Goal: Task Accomplishment & Management: Manage account settings

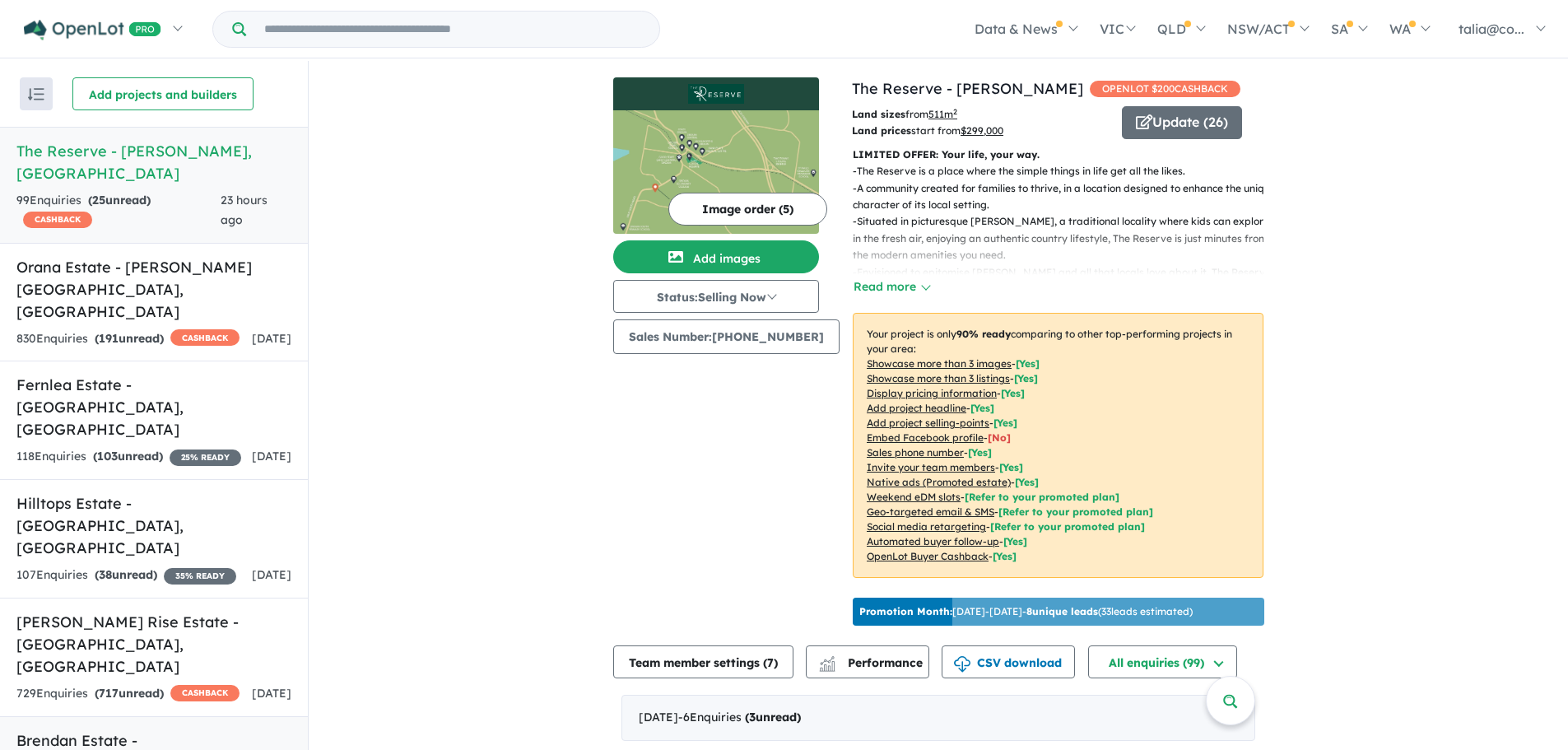
click at [182, 730] on h5 "Brendan Estate - [GEOGRAPHIC_DATA] , [GEOGRAPHIC_DATA]" at bounding box center [153, 763] width 275 height 67
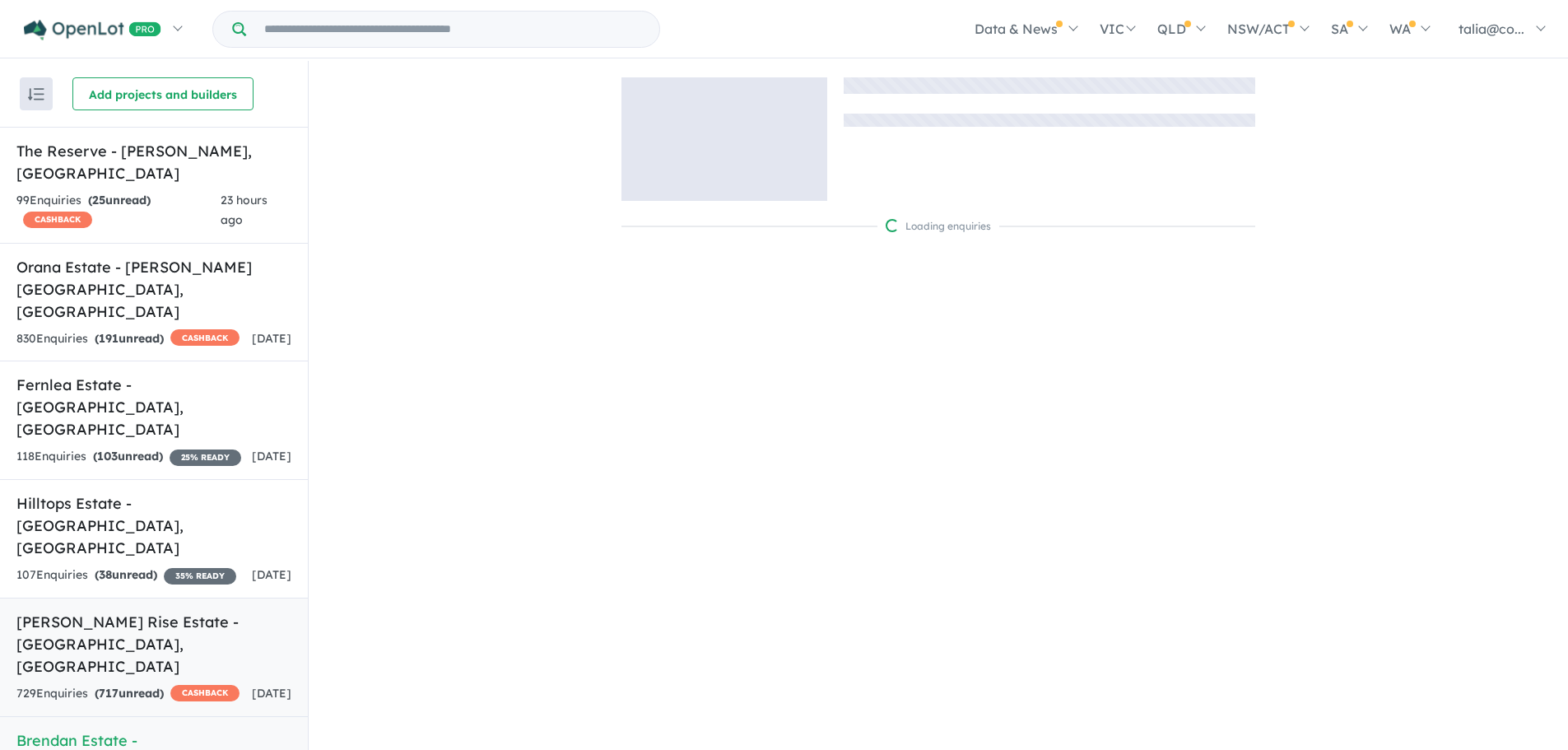
click at [166, 685] on div "729 Enquir ies ( 717 unread) CASHBACK" at bounding box center [128, 694] width 223 height 20
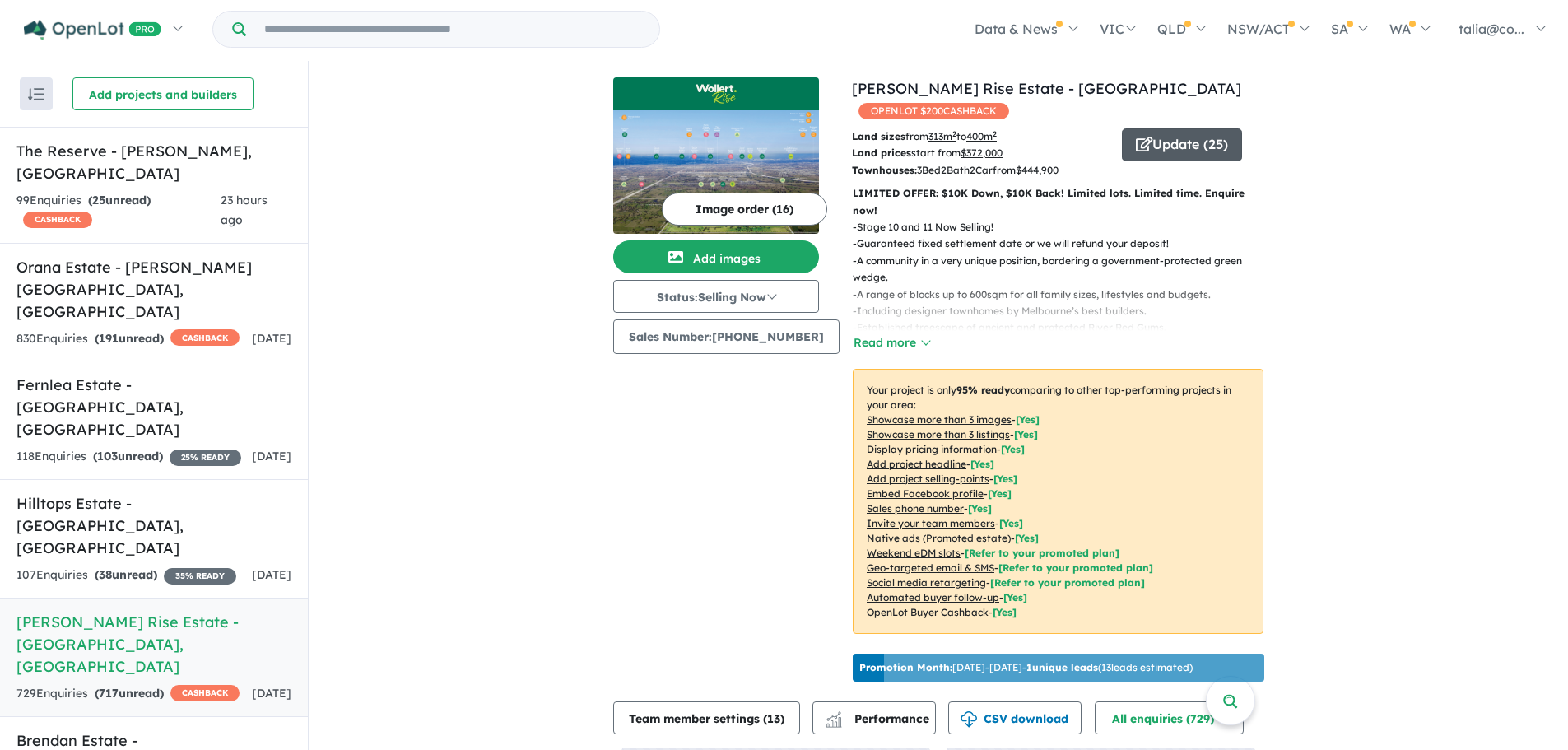
click at [1136, 137] on icon "button" at bounding box center [1144, 145] width 16 height 15
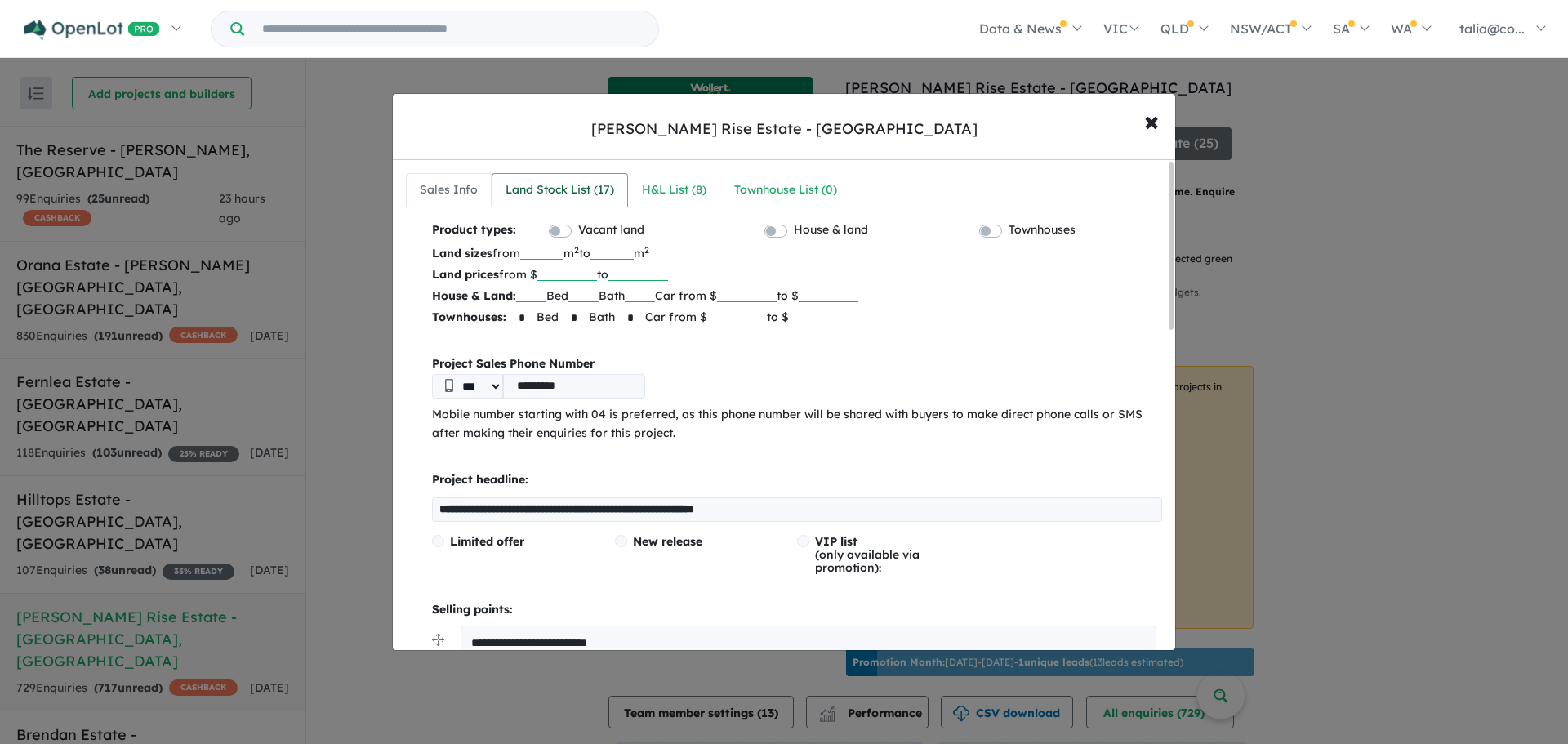
click at [568, 199] on div "Land Stock List ( 17 )" at bounding box center [560, 190] width 109 height 20
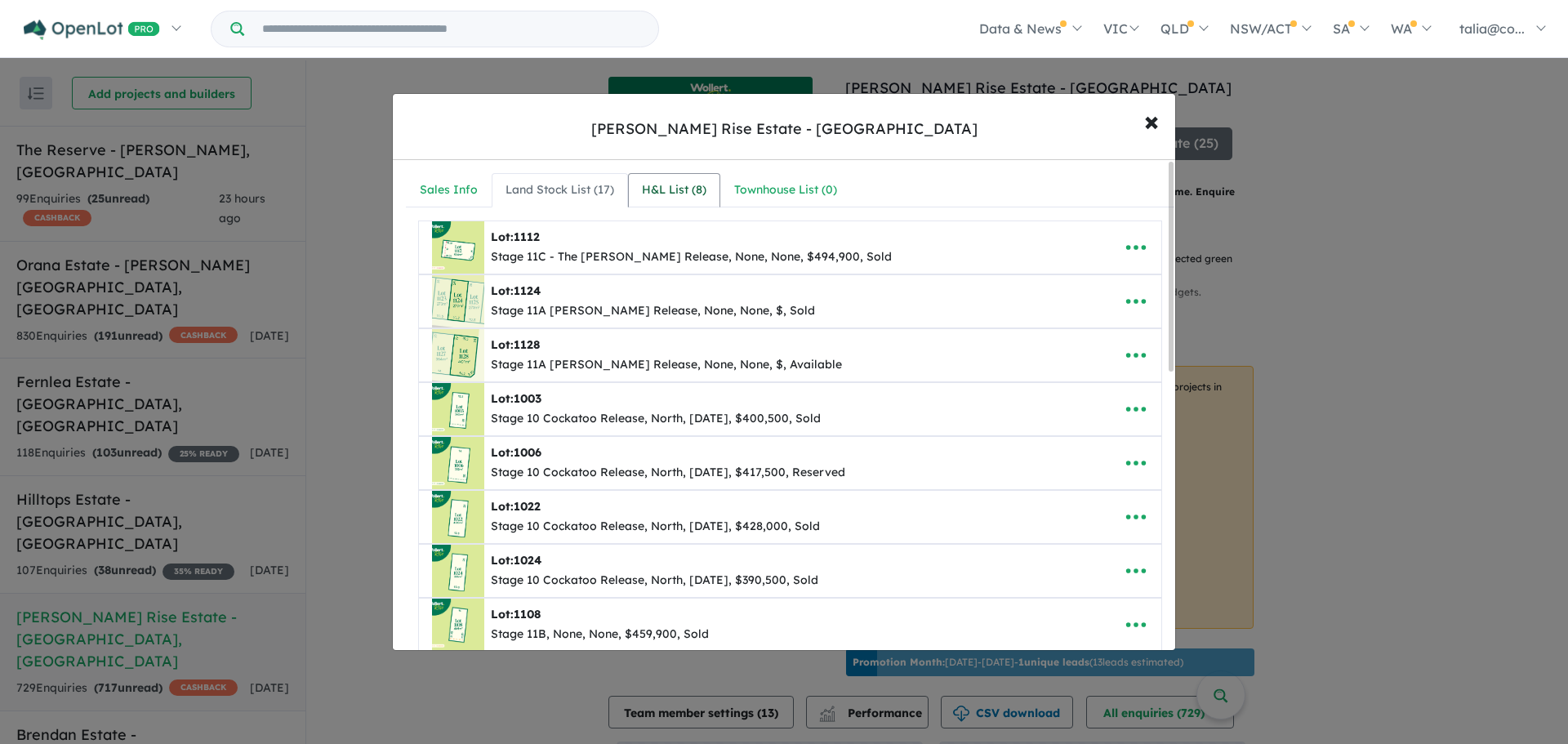
click at [688, 195] on div "H&L List ( 8 )" at bounding box center [674, 190] width 65 height 20
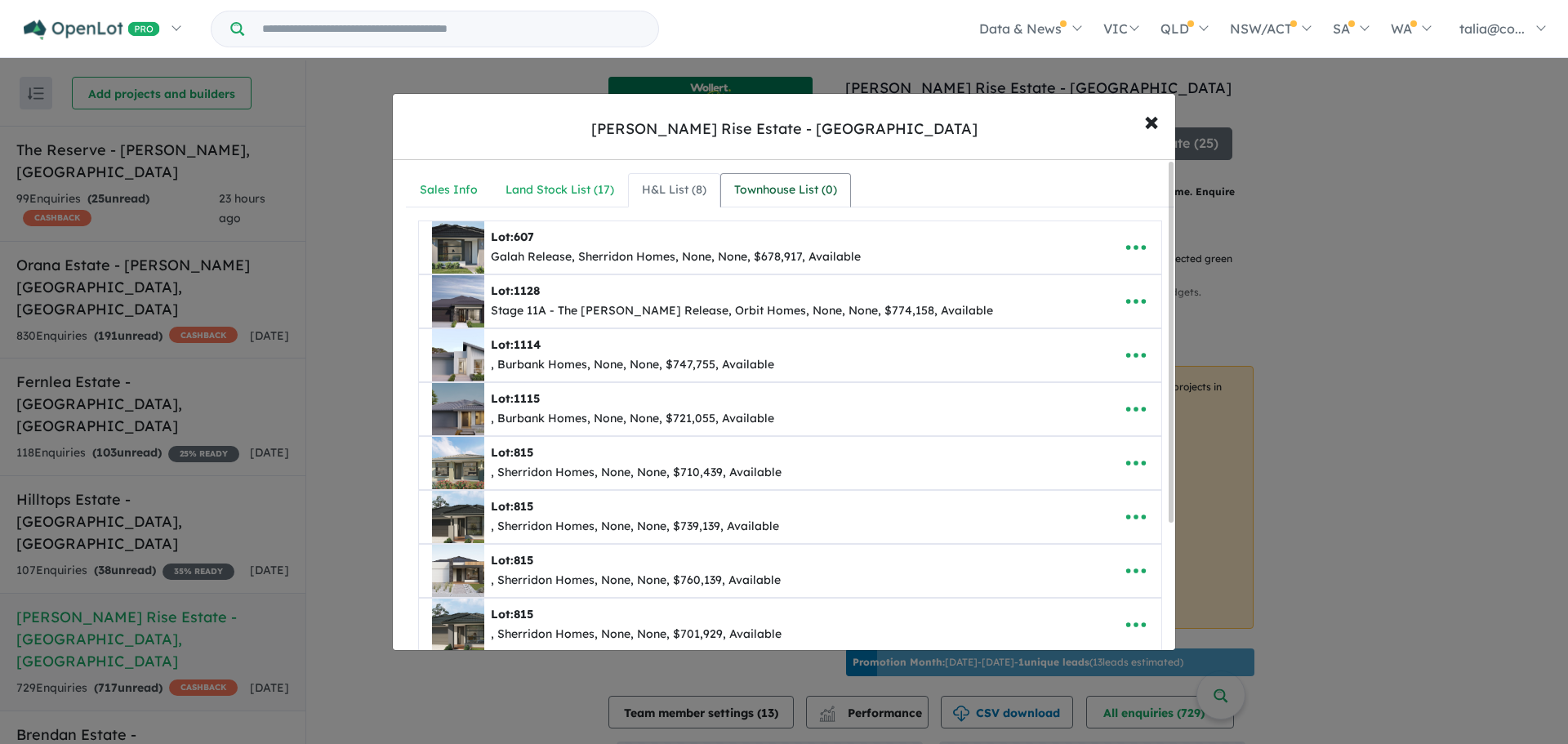
click at [805, 182] on div "Townhouse List ( 0 )" at bounding box center [786, 190] width 103 height 20
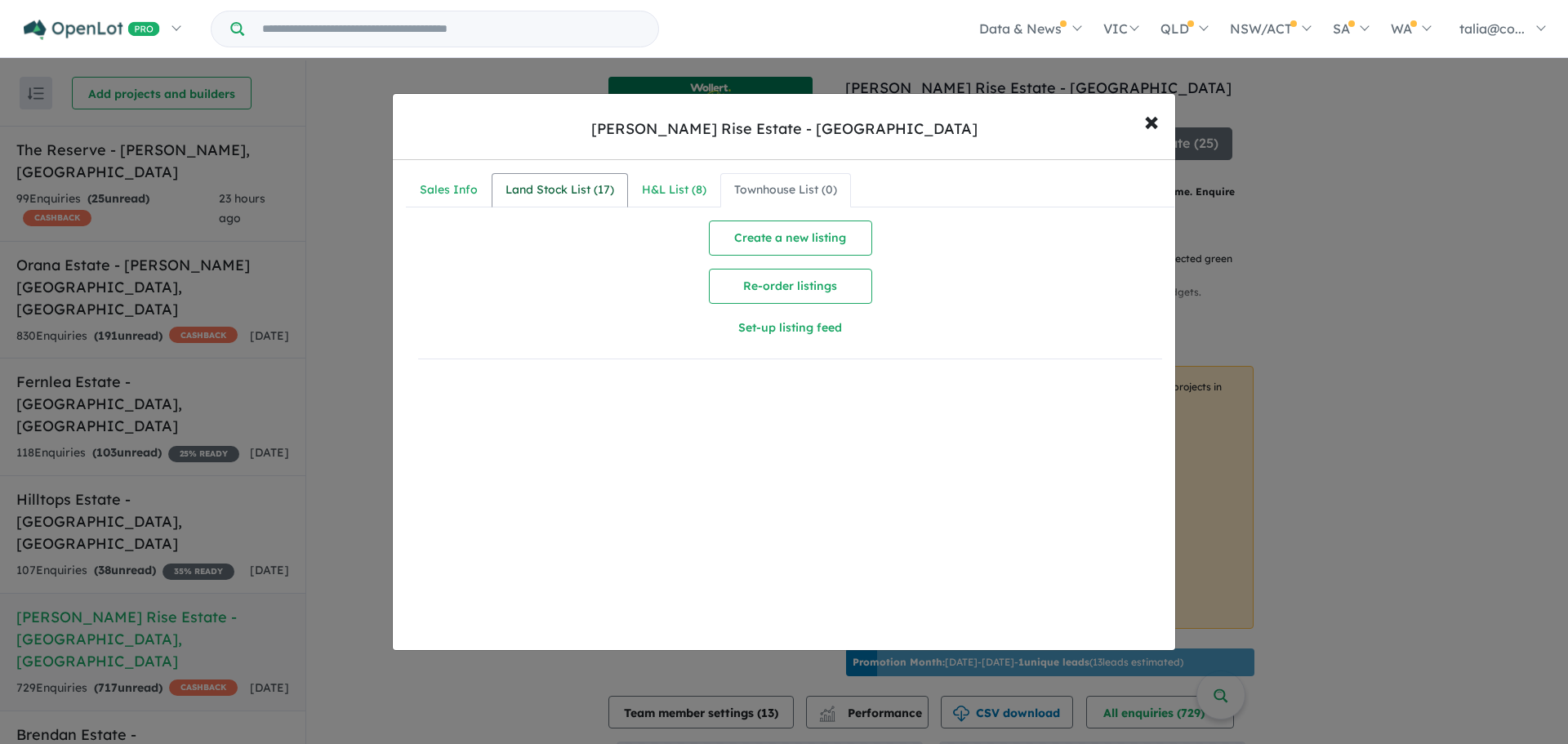
click at [567, 184] on div "Land Stock List ( 17 )" at bounding box center [560, 190] width 109 height 20
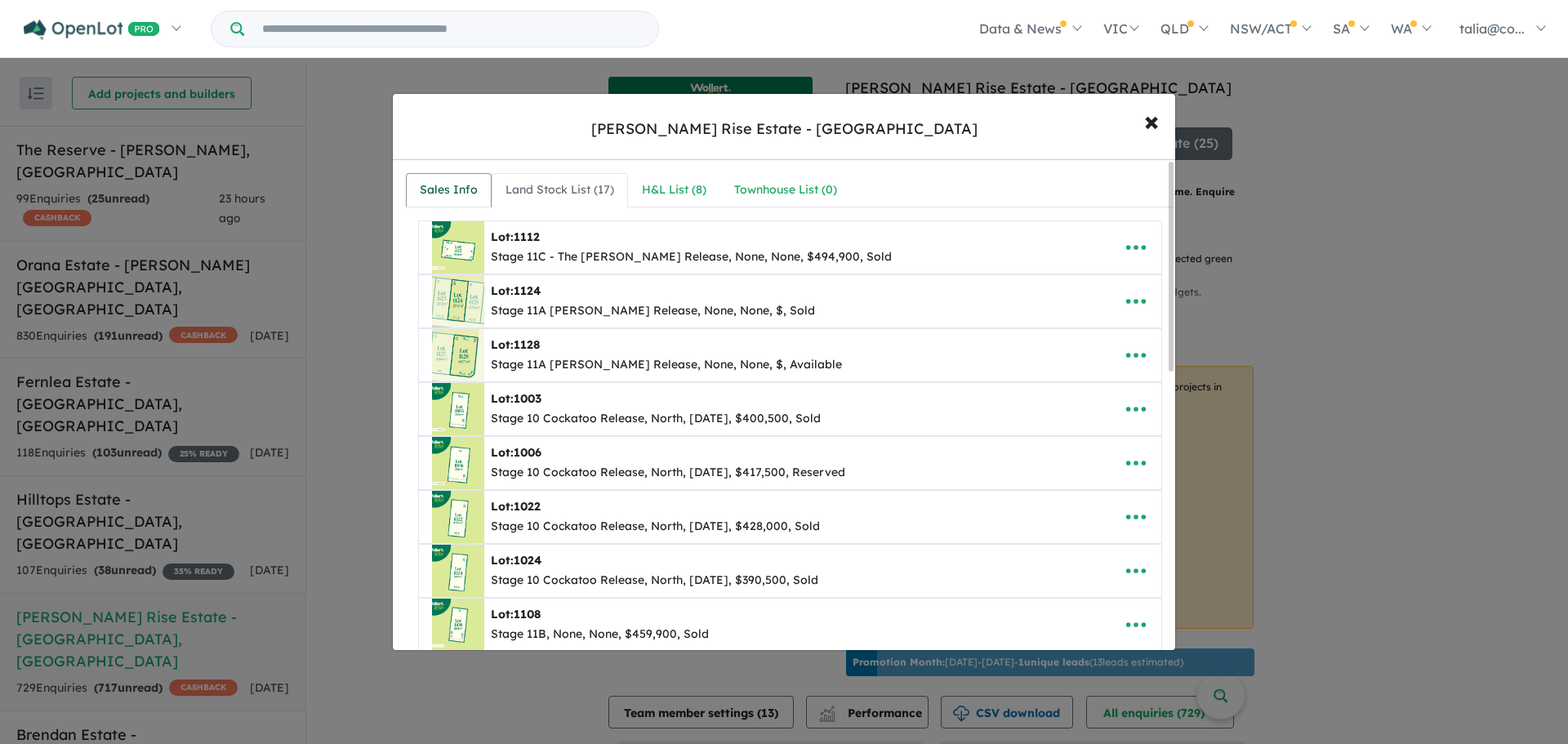
click at [453, 182] on div "Sales Info" at bounding box center [449, 190] width 58 height 20
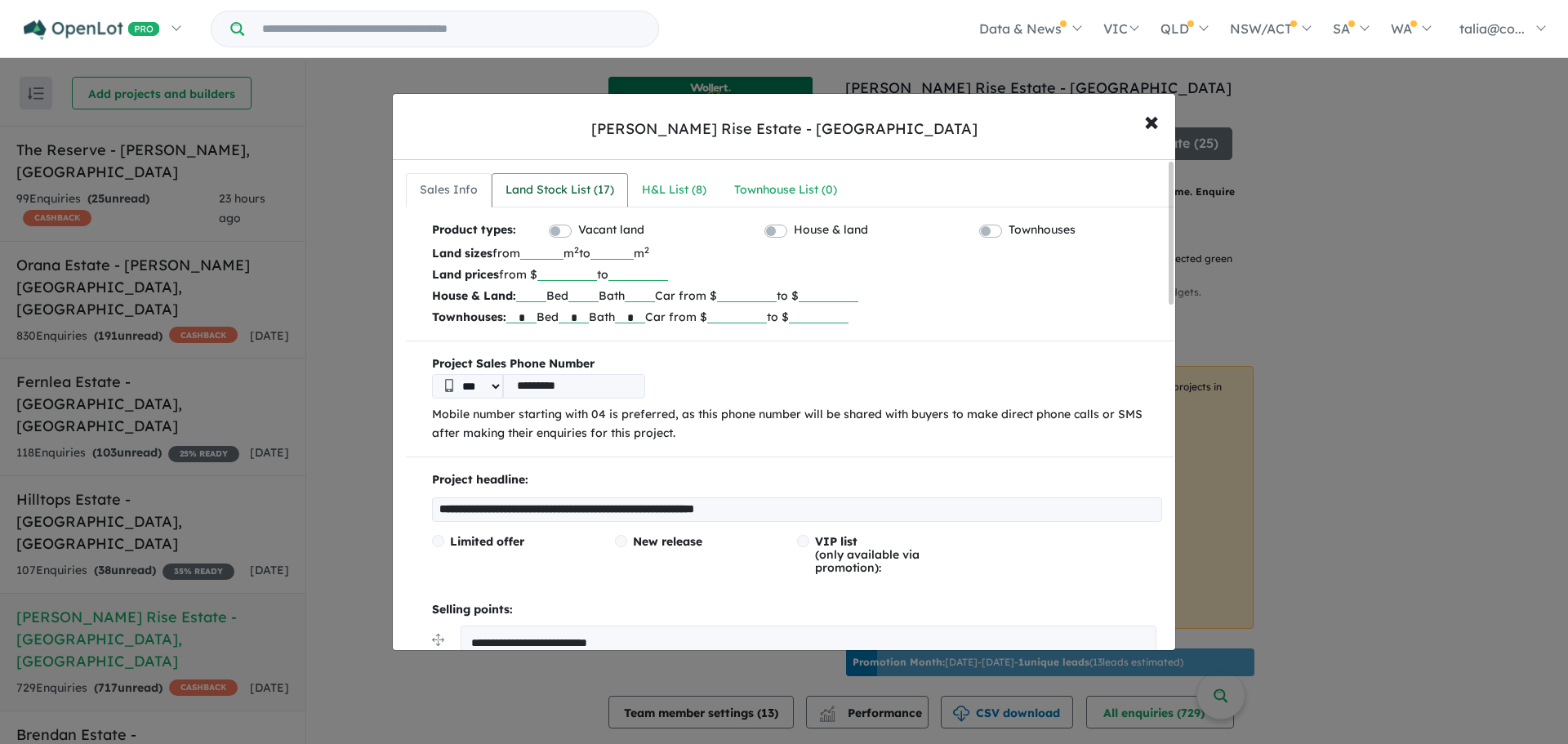
click at [597, 181] on div "Land Stock List ( 17 )" at bounding box center [560, 190] width 109 height 20
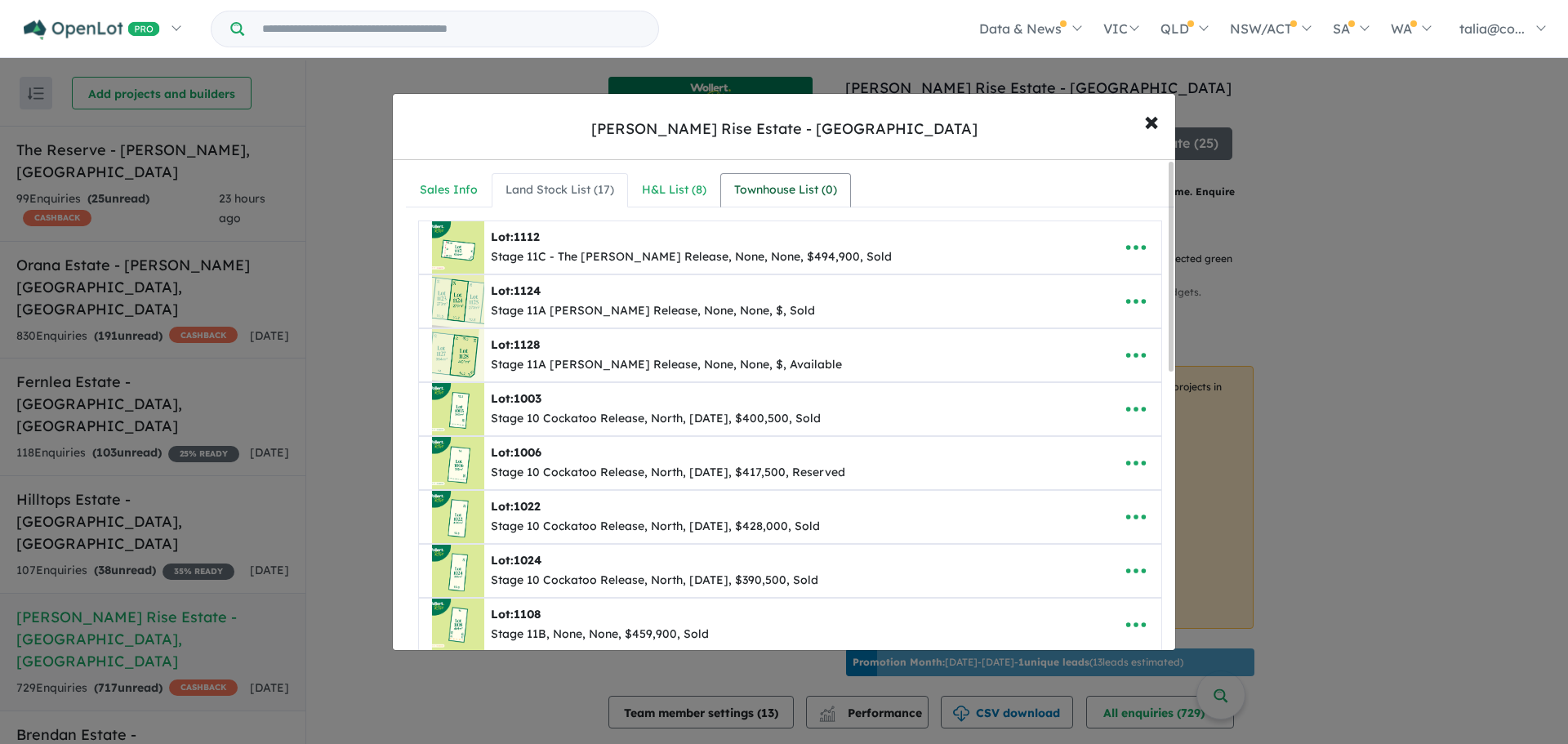
click at [726, 183] on link "Townhouse List ( 0 )" at bounding box center [785, 190] width 130 height 35
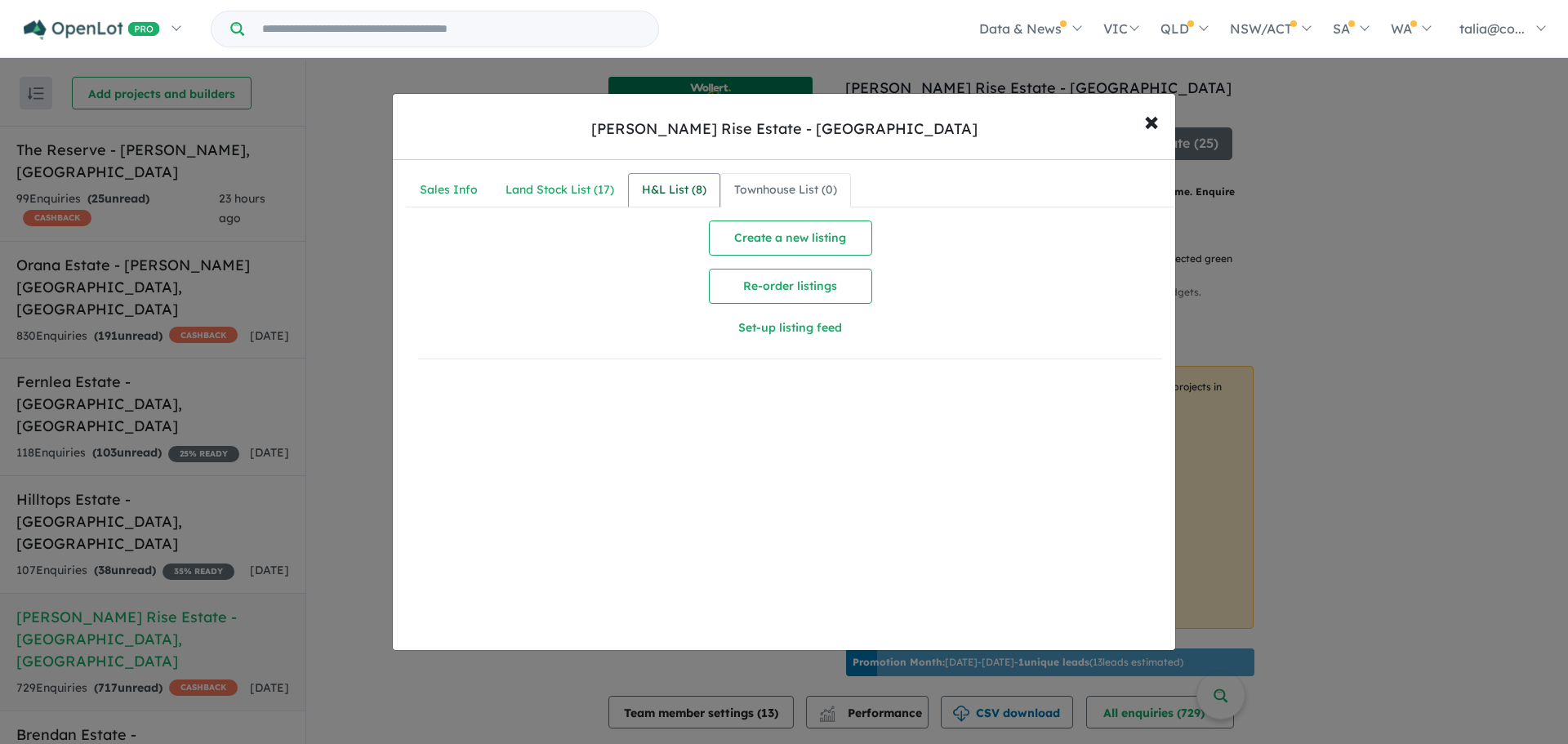
click at [674, 191] on div "H&L List ( 8 )" at bounding box center [674, 190] width 65 height 20
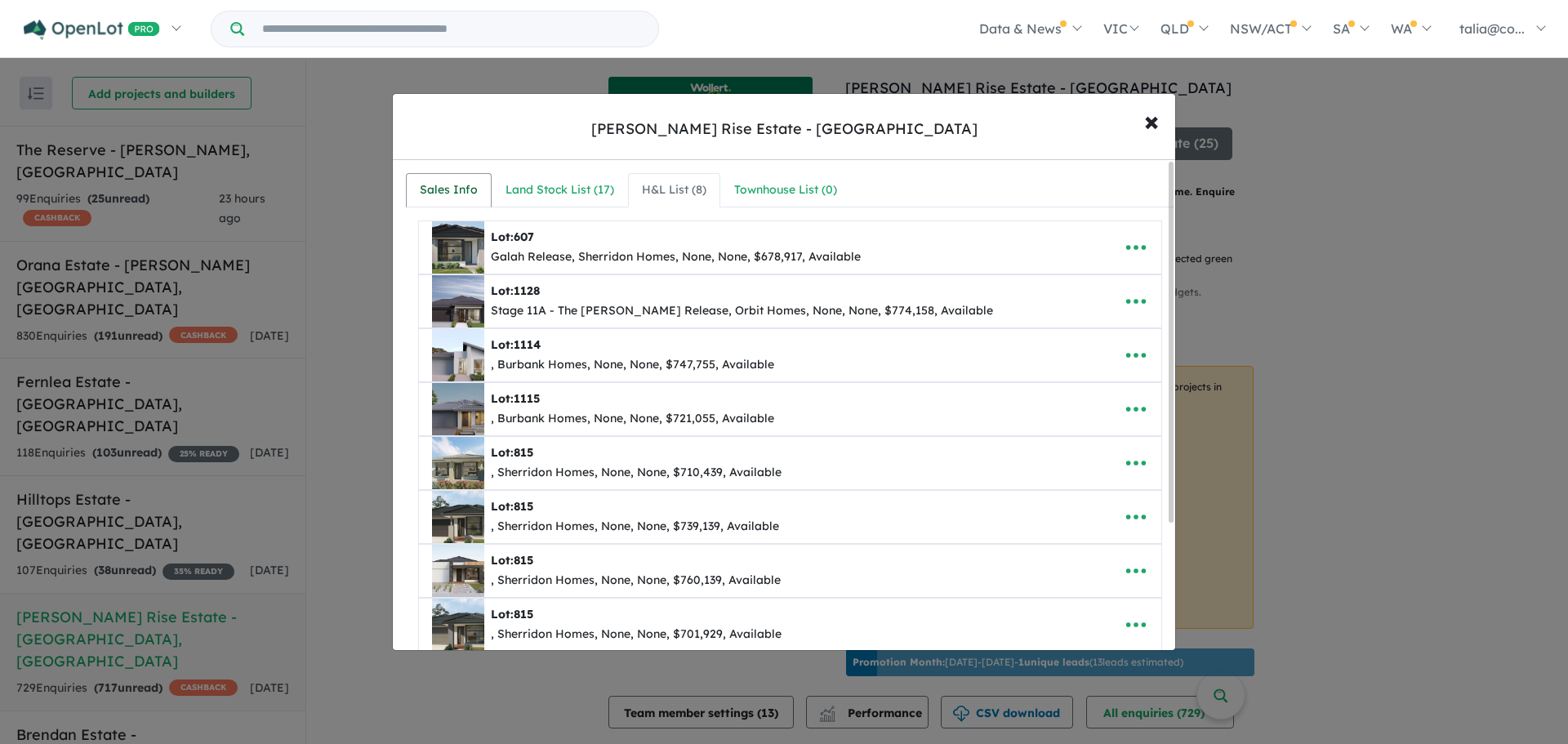
click at [483, 175] on link "Sales Info" at bounding box center [448, 190] width 85 height 35
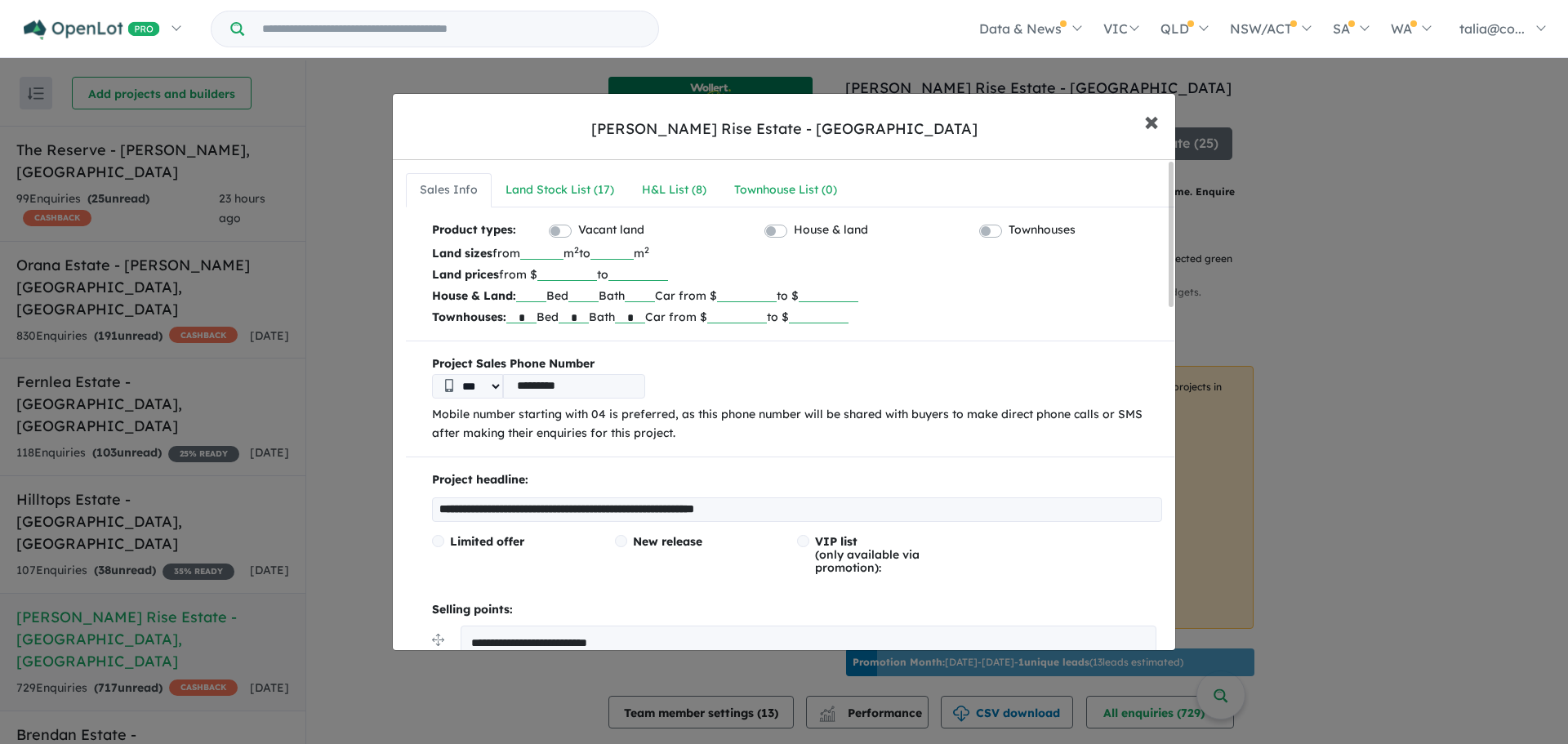
click at [1133, 114] on button "× Close" at bounding box center [1152, 120] width 48 height 44
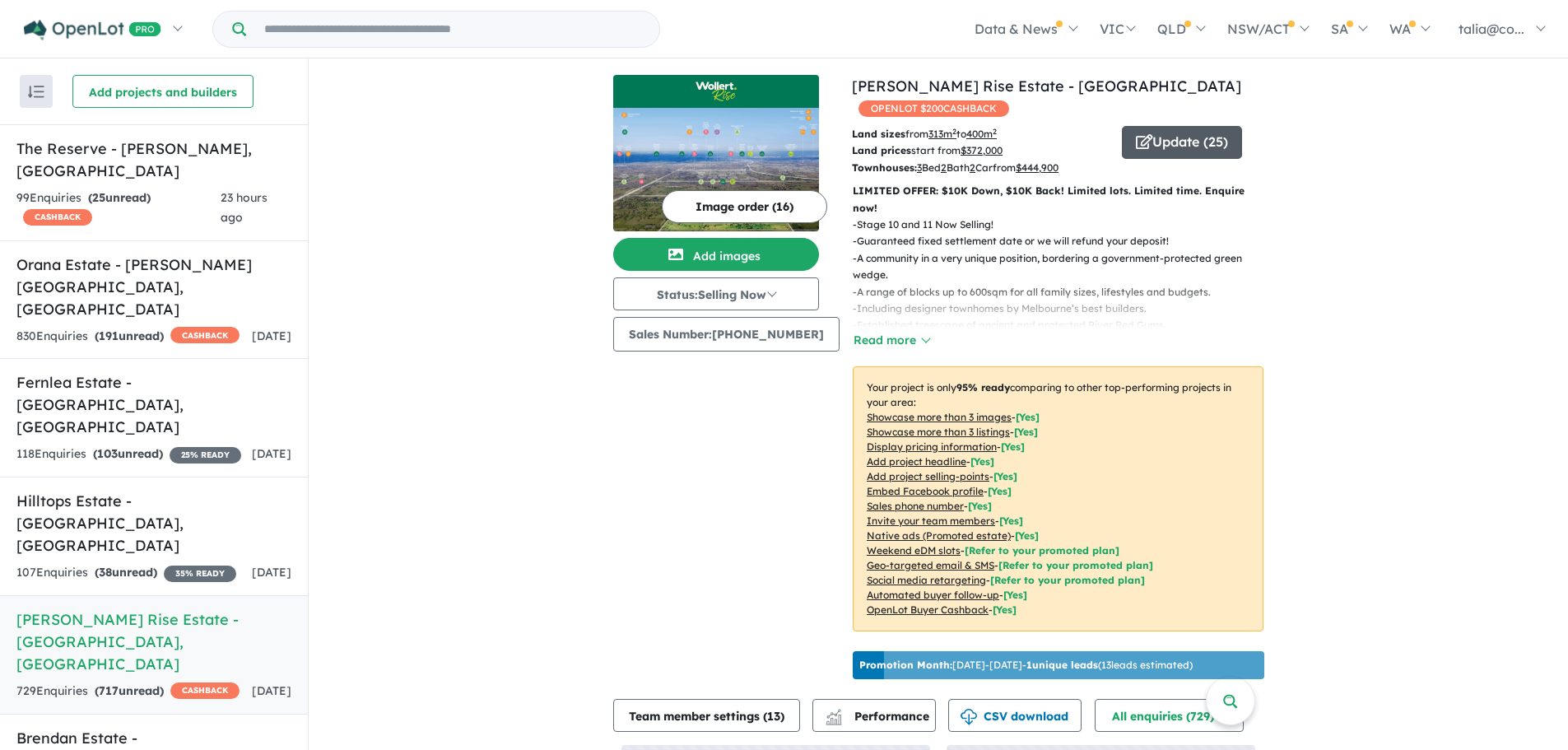
click at [1149, 126] on button "Update ( 25 )" at bounding box center [1181, 142] width 120 height 33
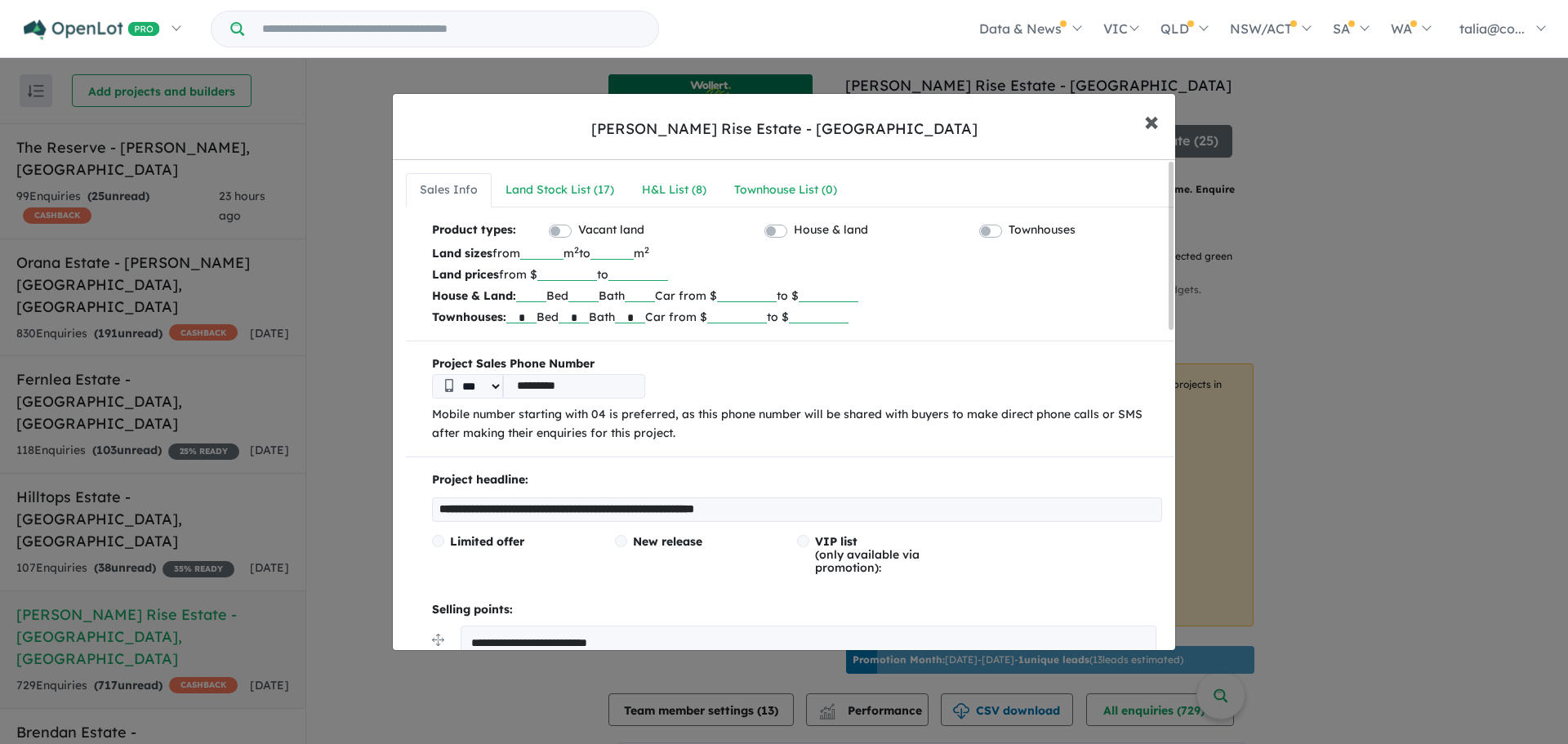
click at [1149, 124] on span "×" at bounding box center [1152, 120] width 15 height 35
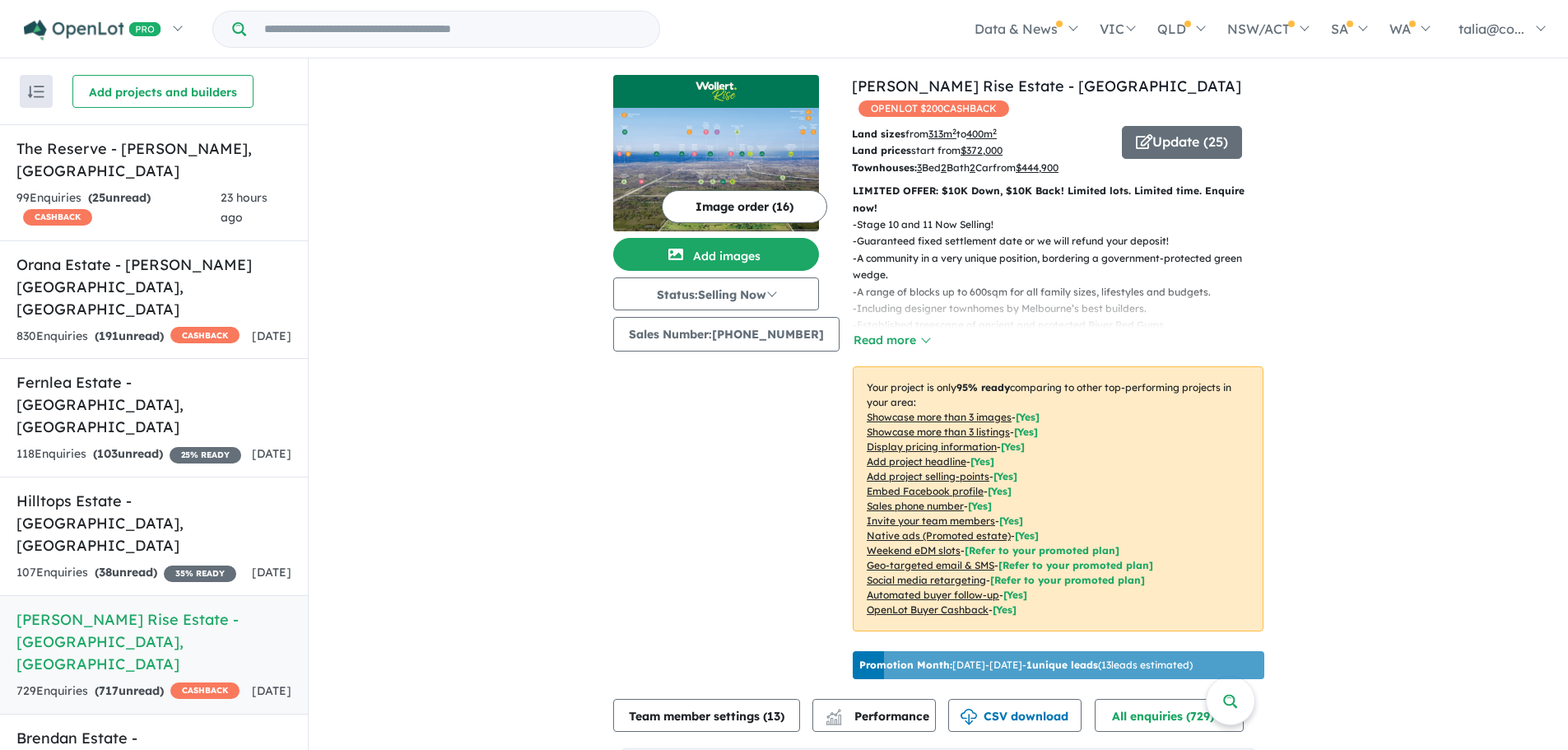
click at [672, 156] on img at bounding box center [716, 169] width 206 height 124
click at [753, 294] on button "Status: Selling Now" at bounding box center [716, 294] width 206 height 33
click at [668, 445] on button "Sold Out" at bounding box center [675, 445] width 122 height 37
drag, startPoint x: 668, startPoint y: 445, endPoint x: 686, endPoint y: 484, distance: 43.0
click at [686, 484] on div "Image order ( 16 ) Add images In Planning Coming Soon Selling Now Sold Out Sale…" at bounding box center [732, 380] width 239 height 611
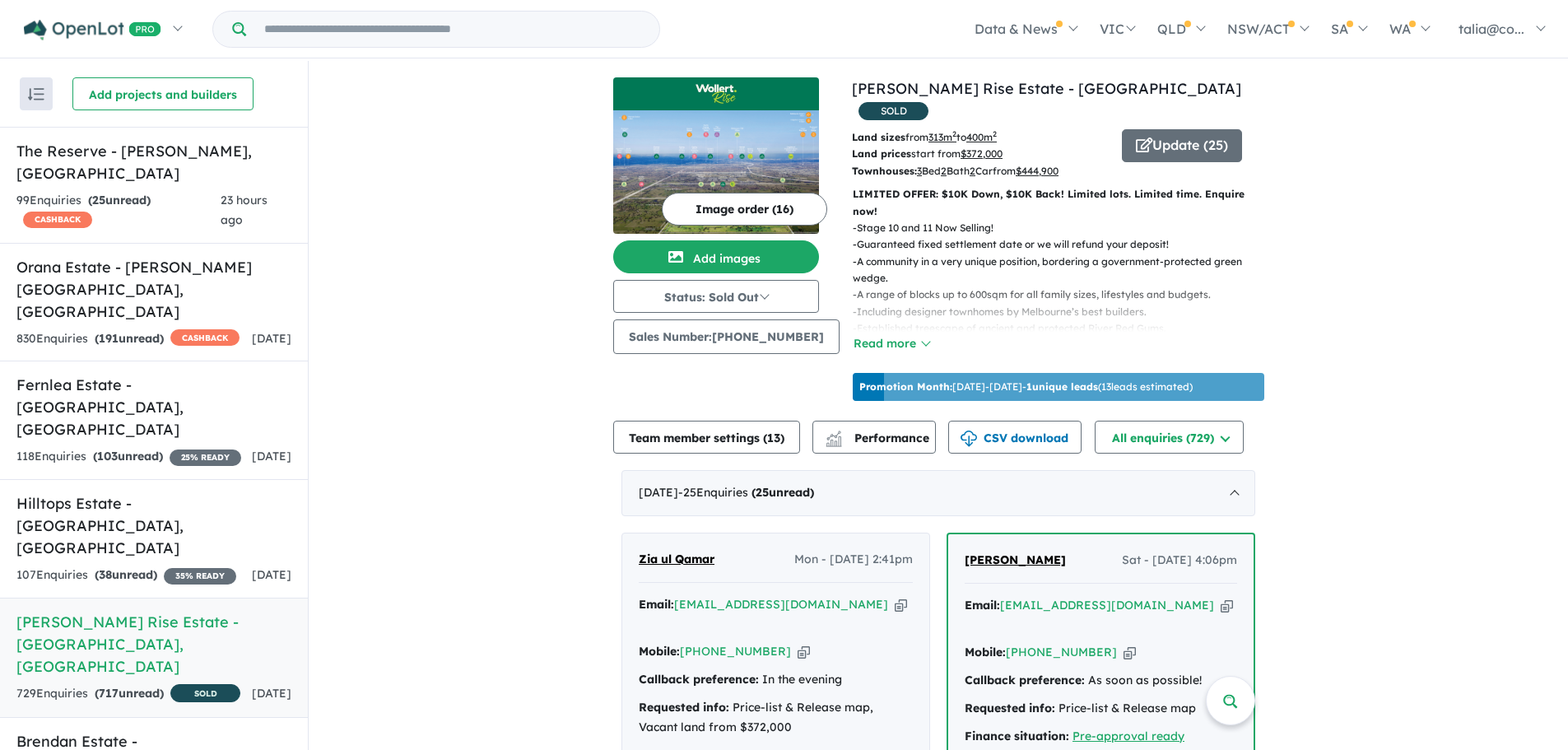
drag, startPoint x: 1455, startPoint y: 339, endPoint x: 1442, endPoint y: 349, distance: 16.4
click at [1167, 141] on div "Update ( 25 )" at bounding box center [1193, 154] width 142 height 50
click at [1167, 130] on button "Update ( 25 )" at bounding box center [1181, 146] width 120 height 33
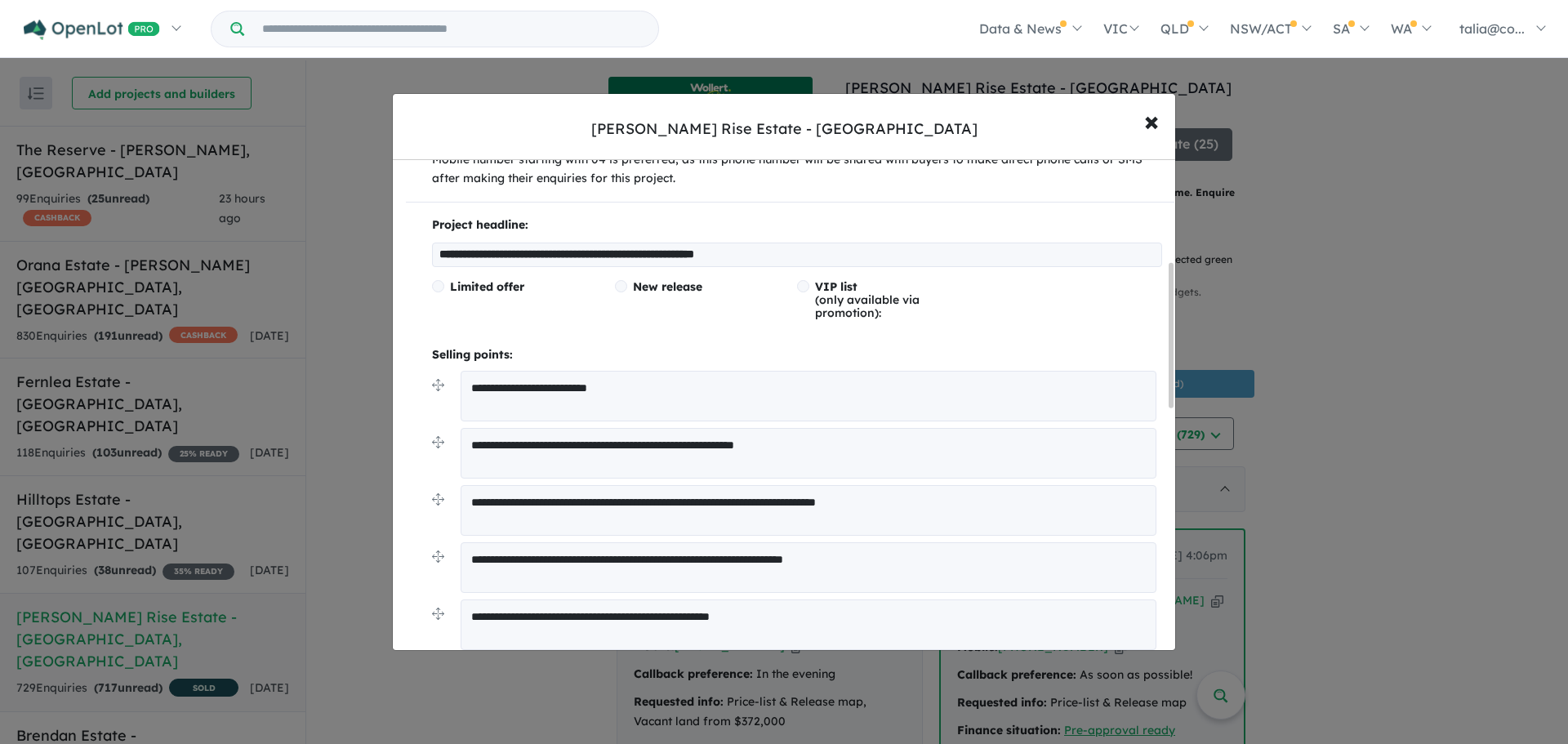
scroll to position [245, 0]
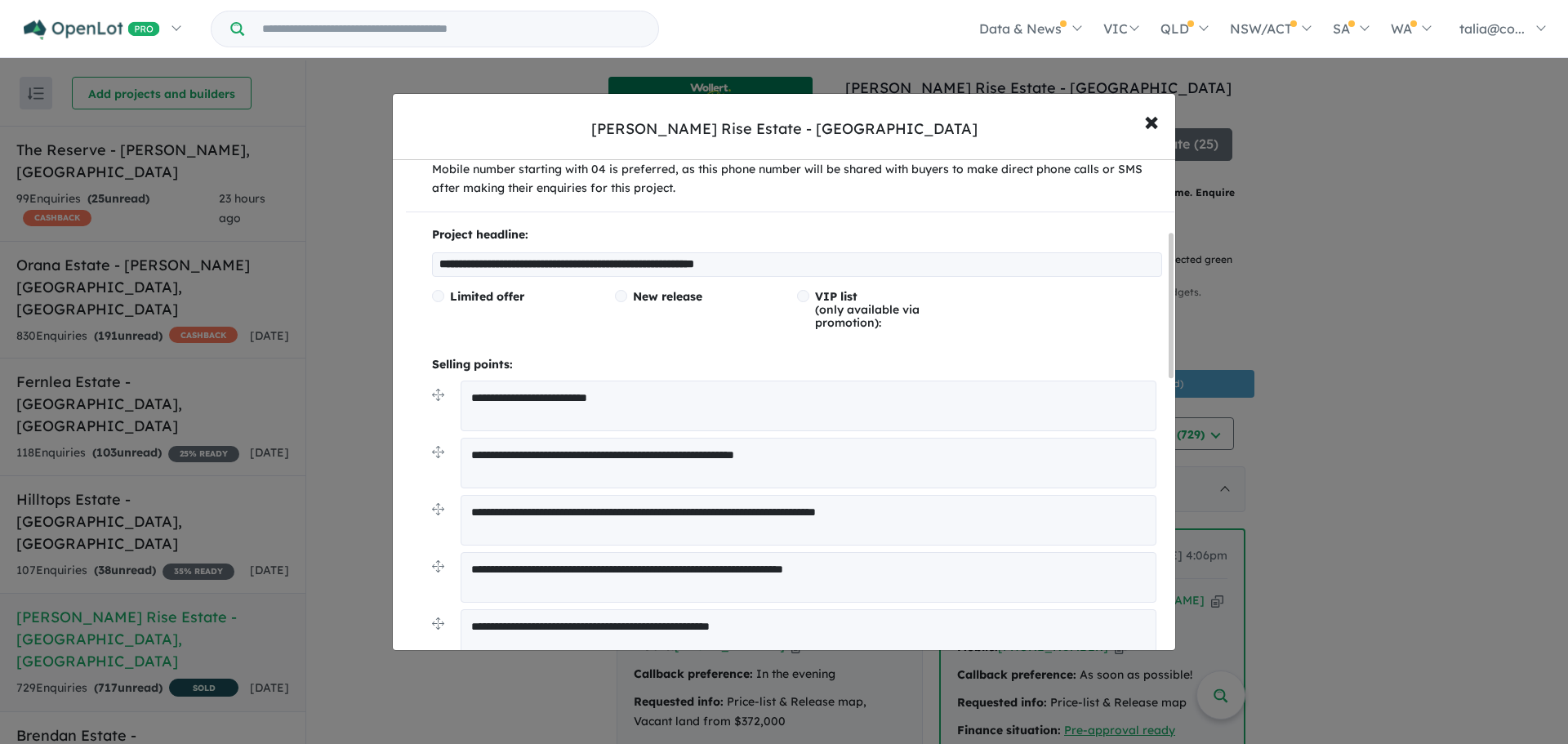
drag, startPoint x: 845, startPoint y: 260, endPoint x: 323, endPoint y: 227, distance: 523.0
click at [323, 227] on div "**********" at bounding box center [784, 372] width 1568 height 744
paste input "text"
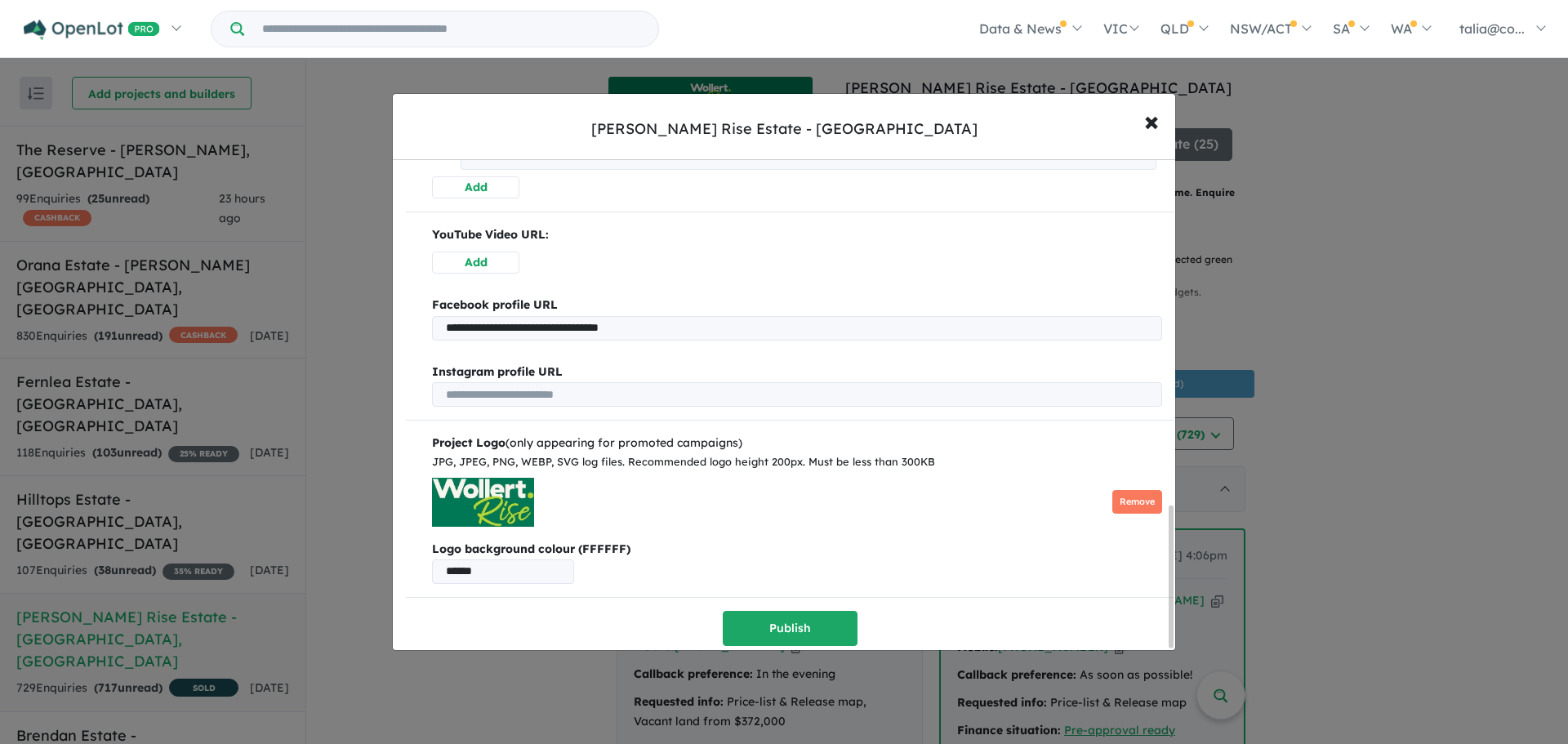
scroll to position [1200, 0]
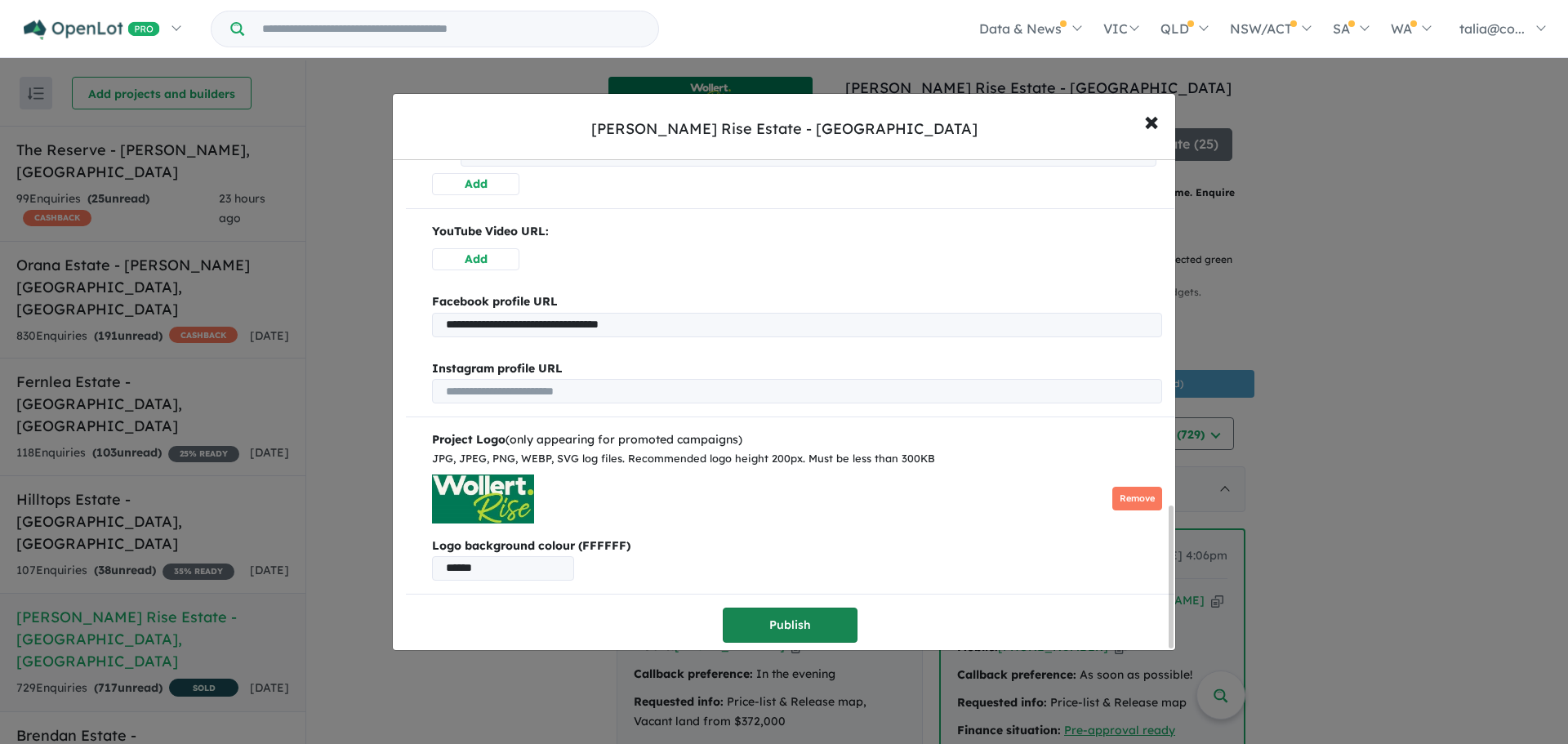
type input "**********"
click at [796, 611] on button "Publish" at bounding box center [791, 625] width 135 height 35
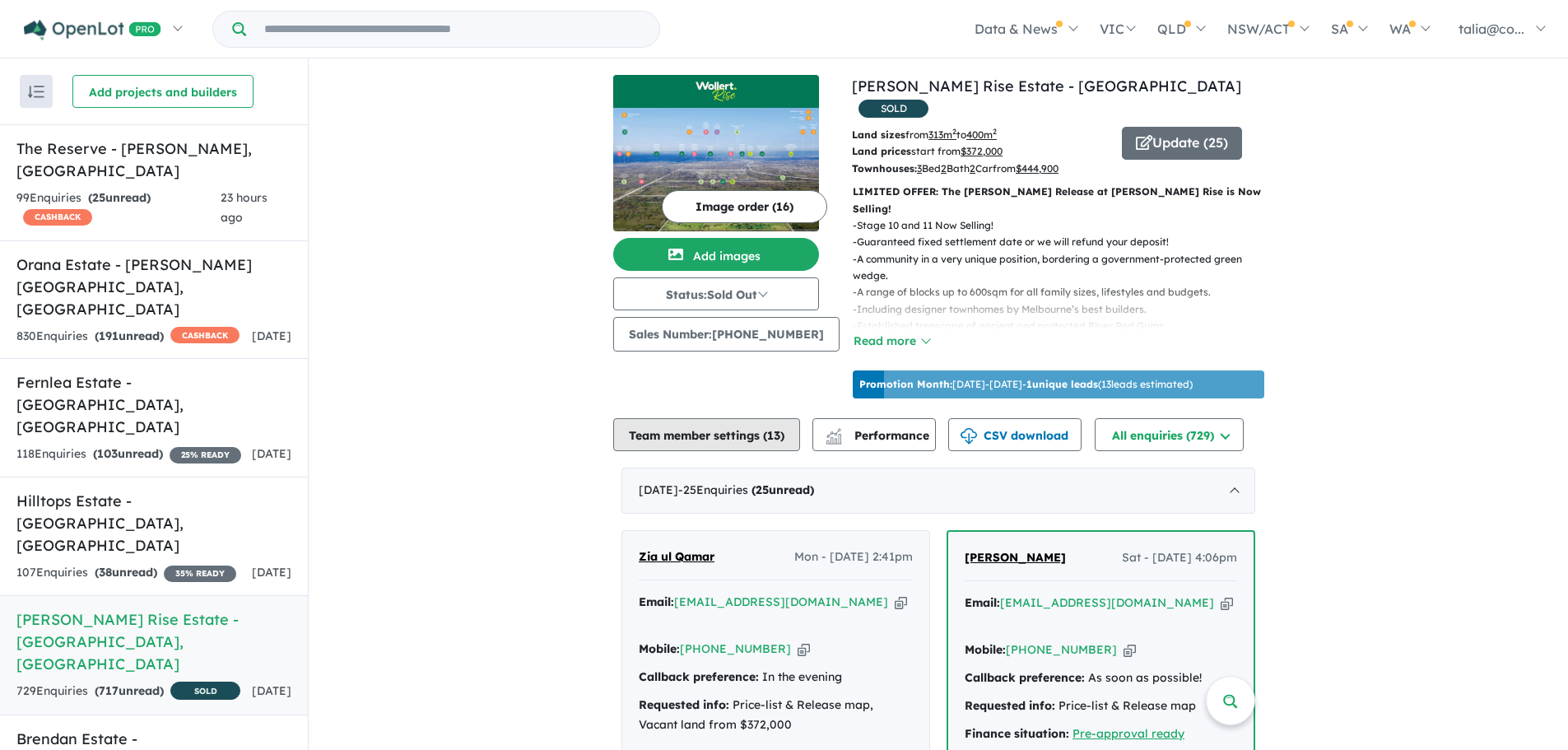
click at [752, 418] on button "Team member settings ( 13 )" at bounding box center [707, 434] width 187 height 33
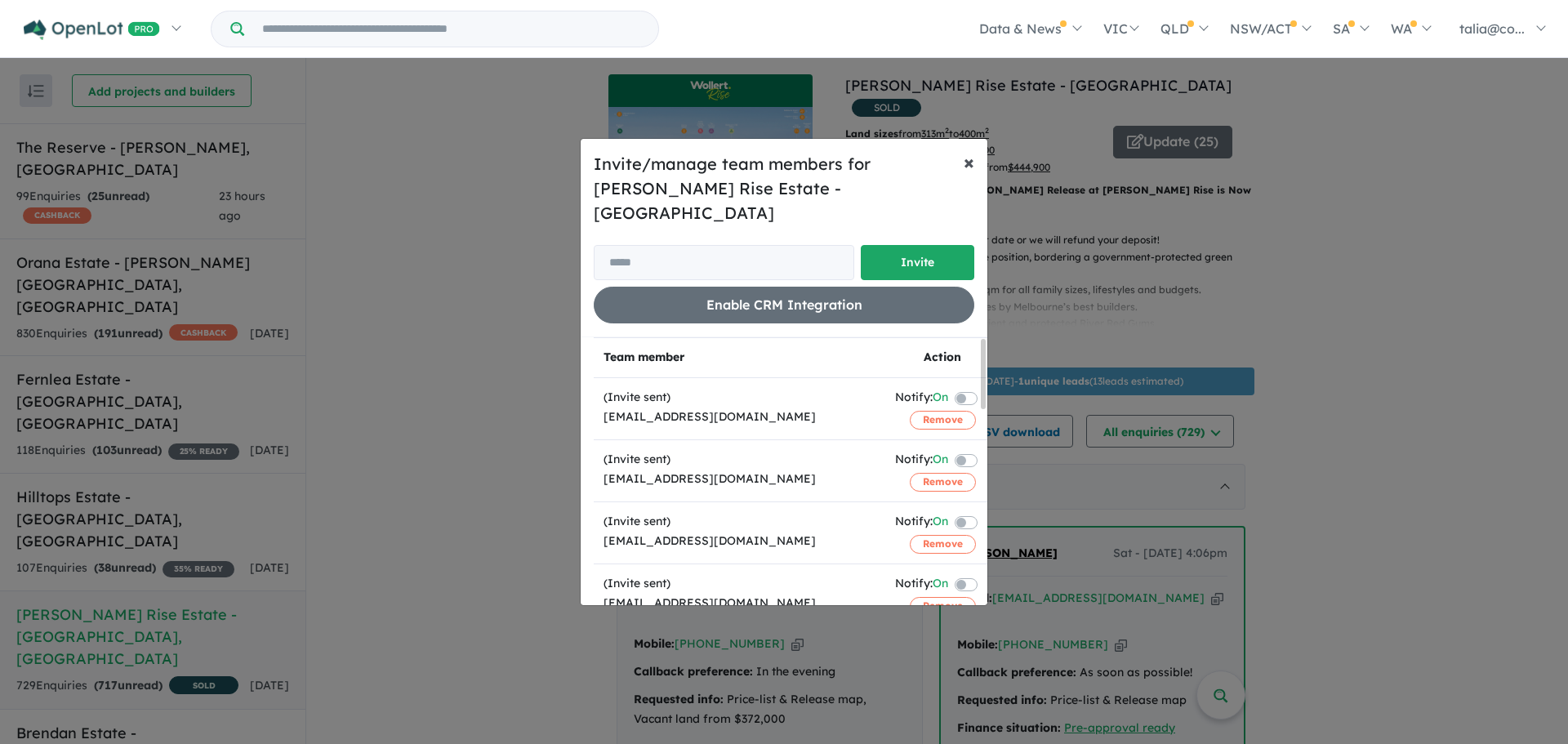
click at [969, 175] on span "×" at bounding box center [969, 161] width 10 height 24
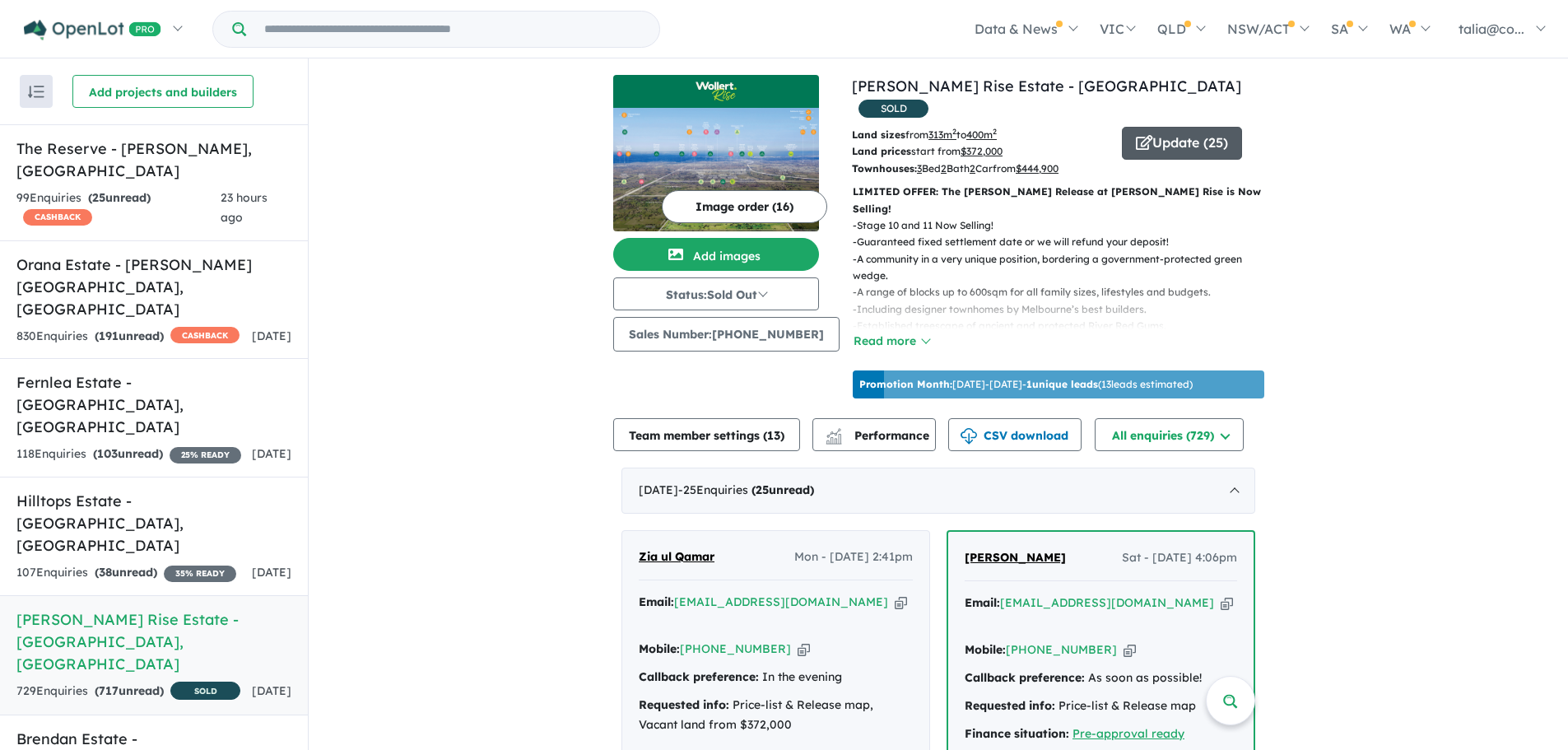
click at [1150, 128] on button "Update ( 25 )" at bounding box center [1181, 143] width 120 height 33
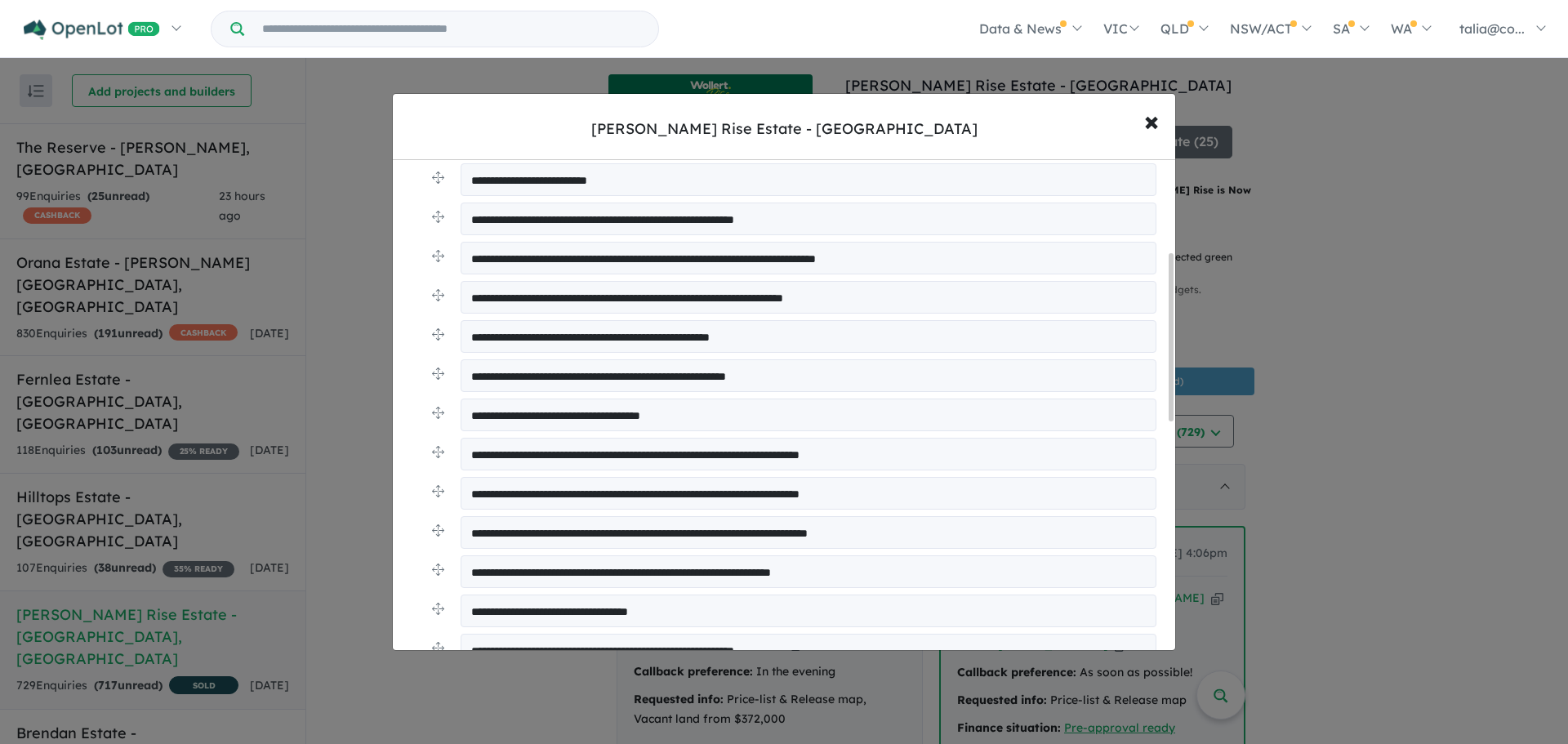
scroll to position [245, 0]
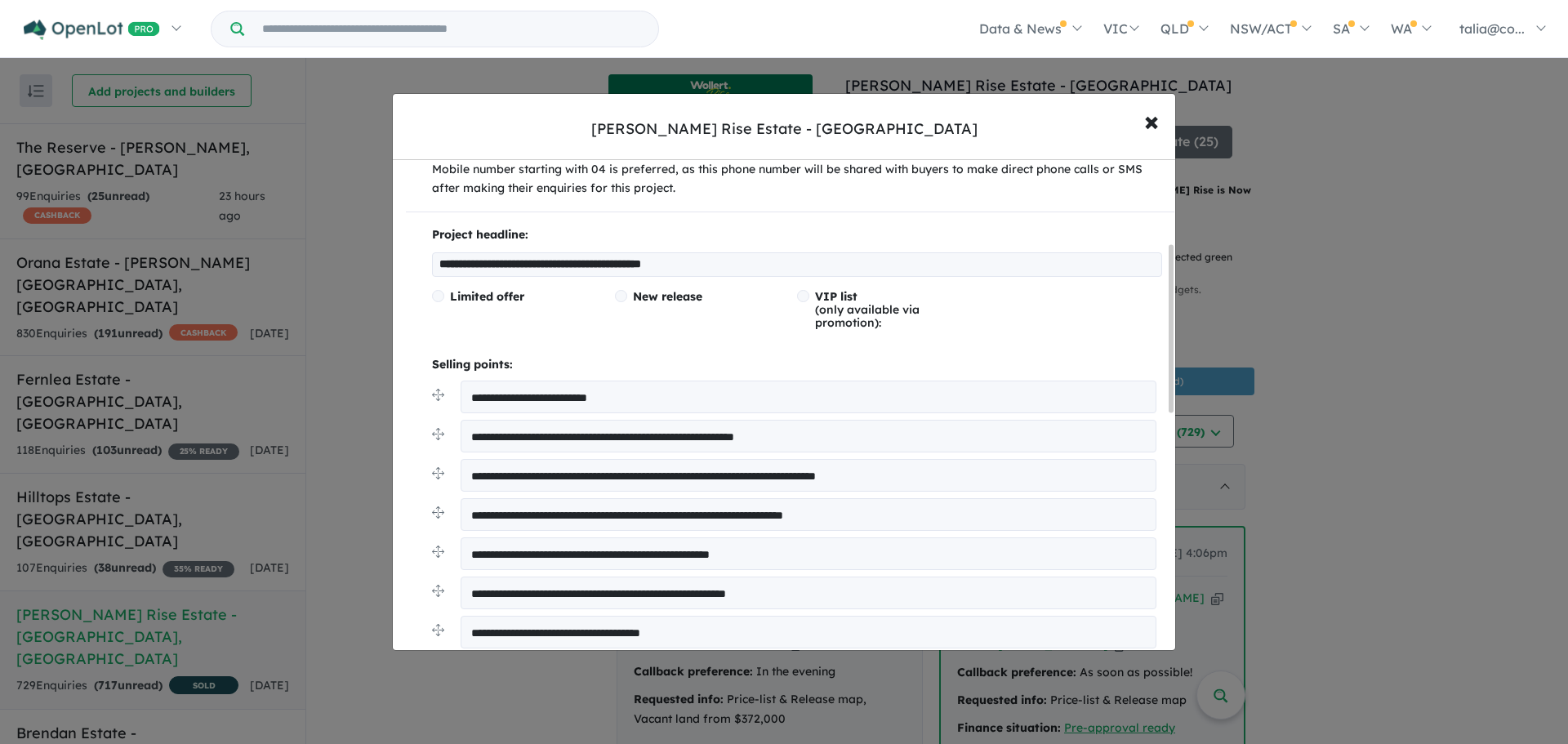
click at [640, 296] on span "New release" at bounding box center [668, 296] width 69 height 15
click at [502, 396] on textarea "**********" at bounding box center [808, 397] width 696 height 33
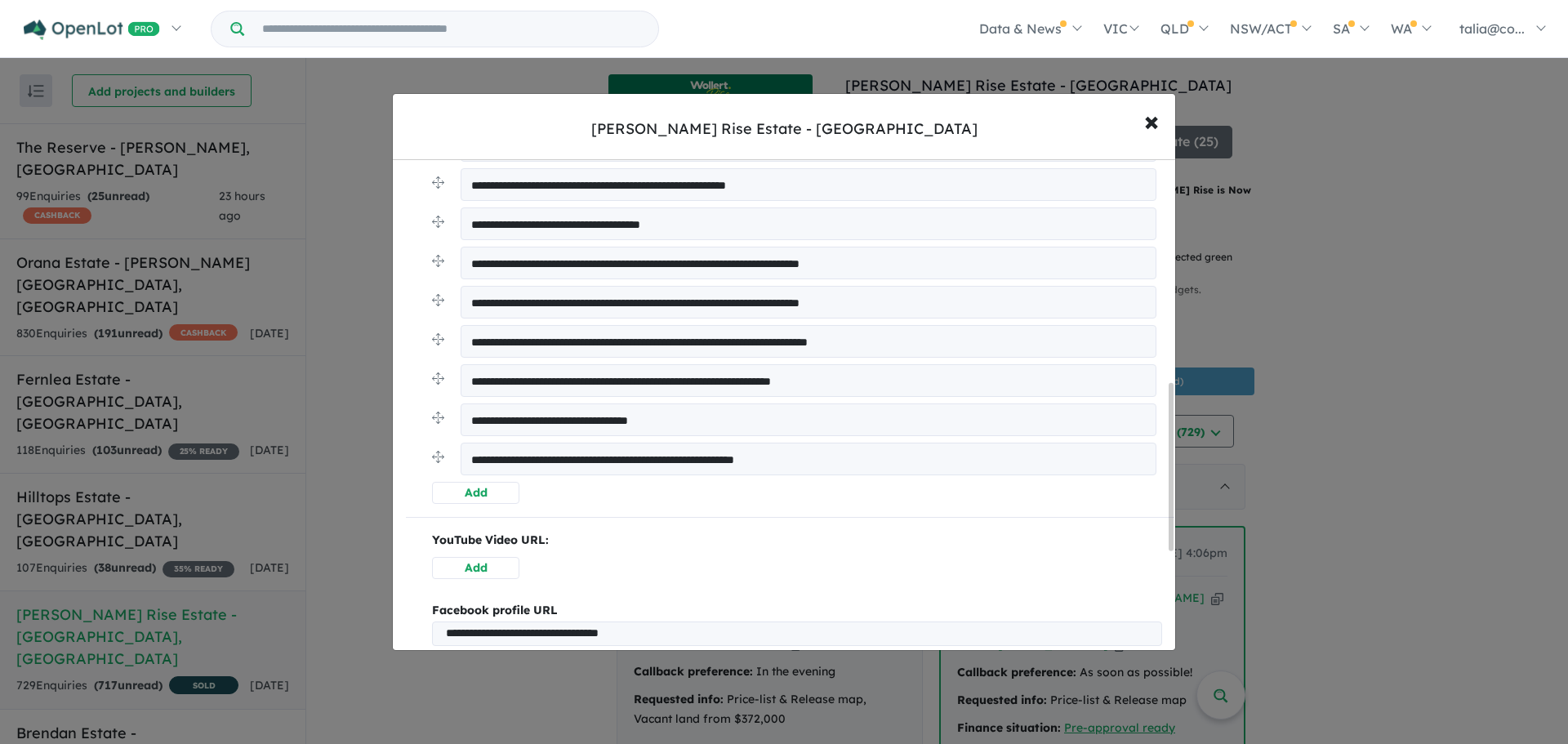
type textarea "**********"
click at [444, 495] on button "Add" at bounding box center [475, 493] width 87 height 23
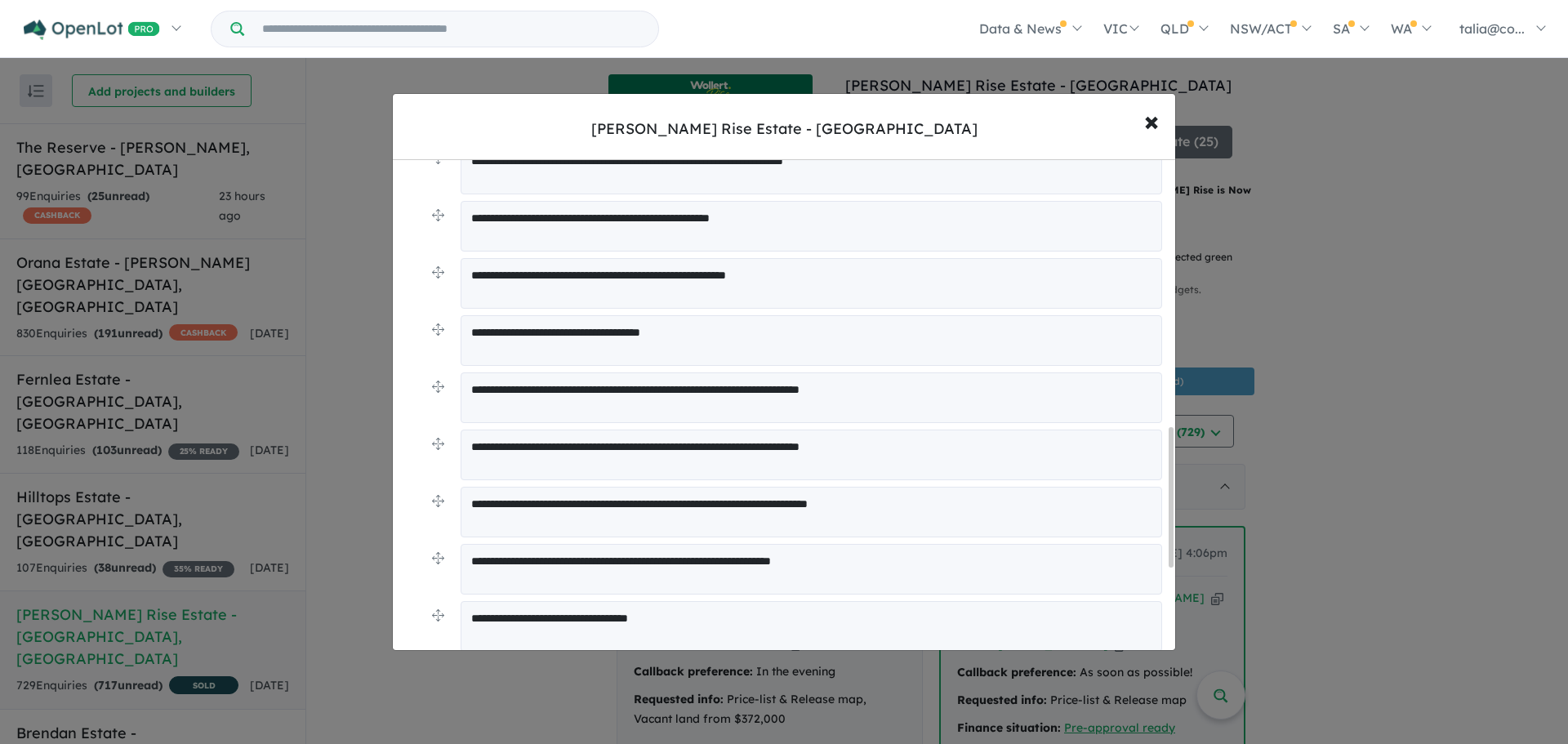
scroll to position [945, 0]
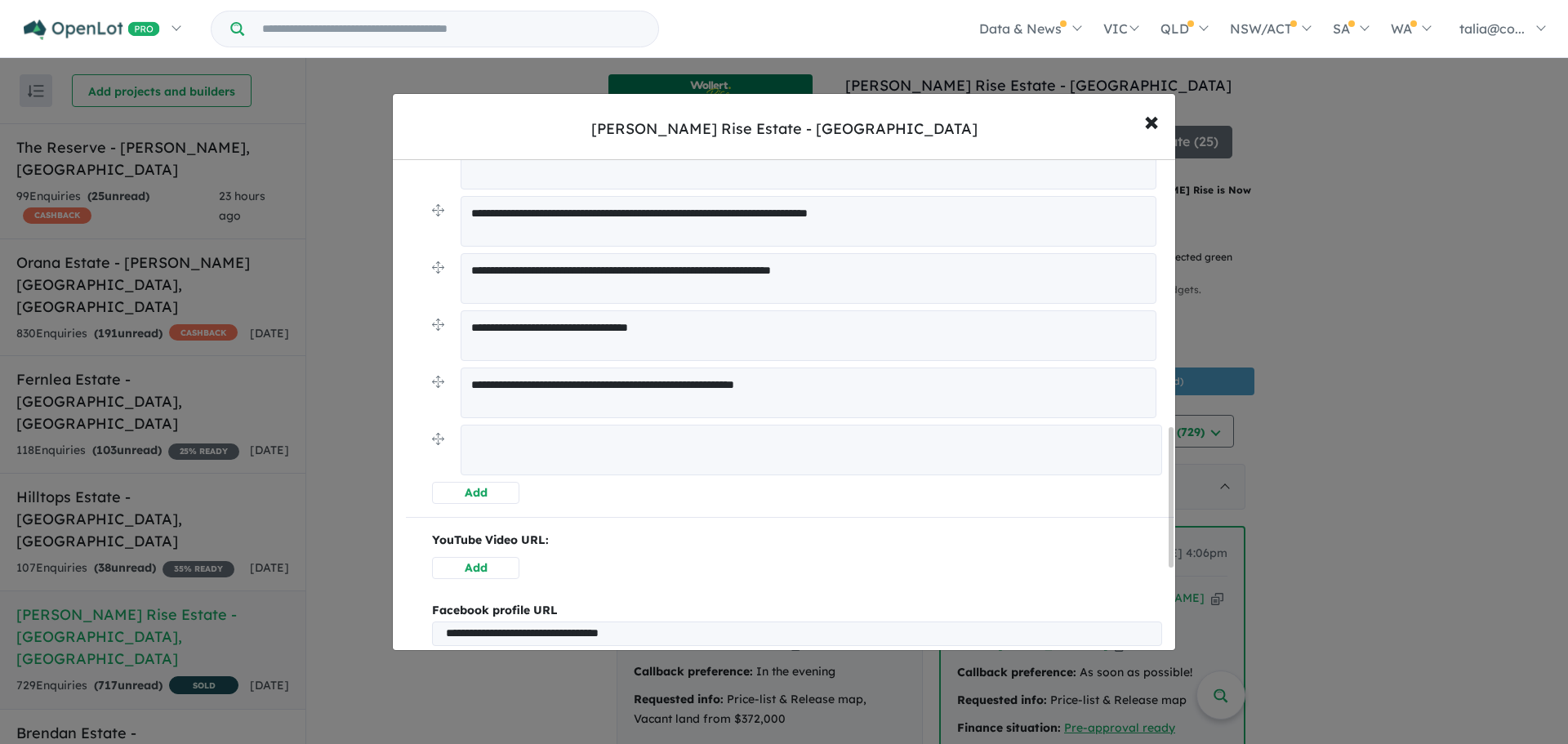
click at [489, 452] on textarea at bounding box center [811, 450] width 701 height 51
type textarea "**********"
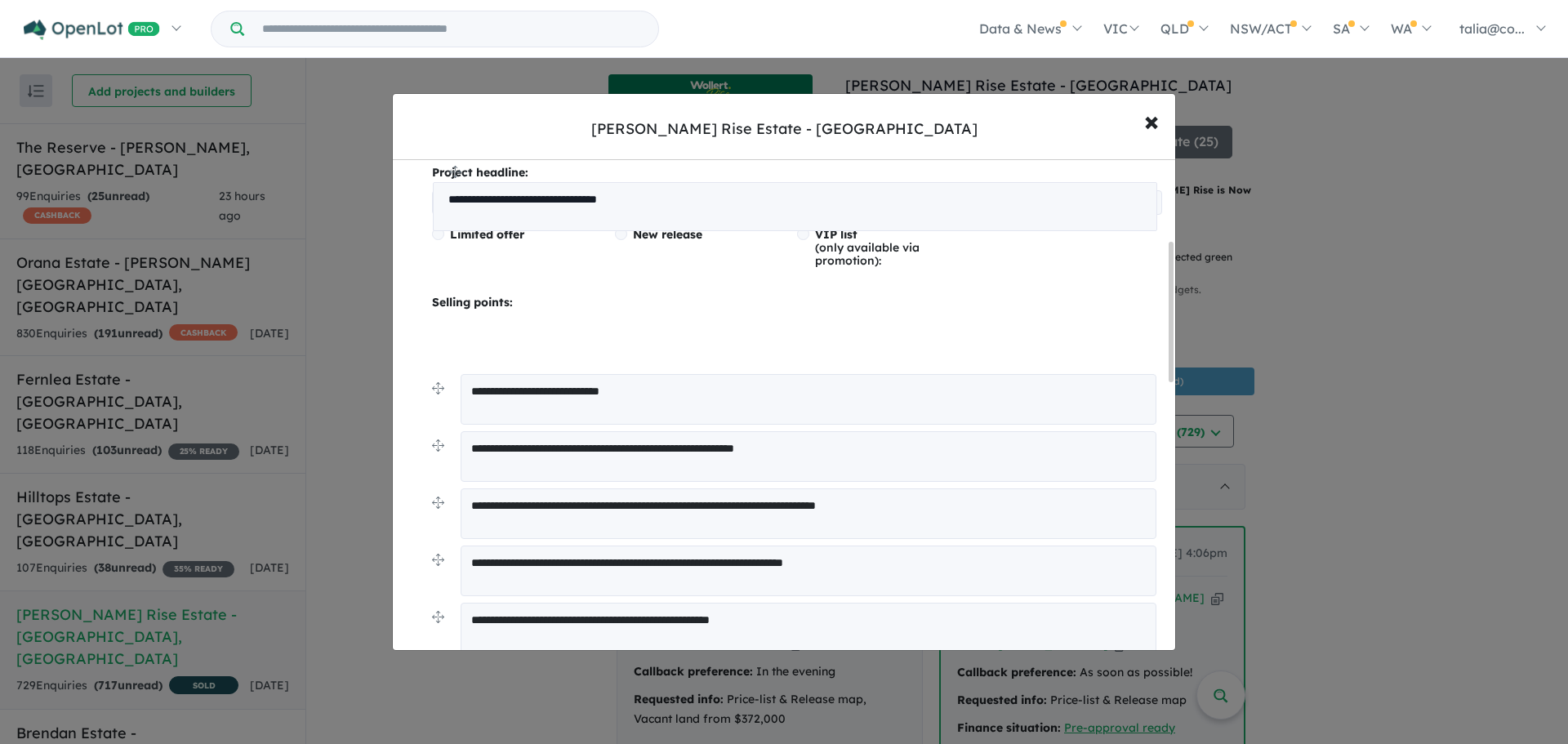
scroll to position [284, 0]
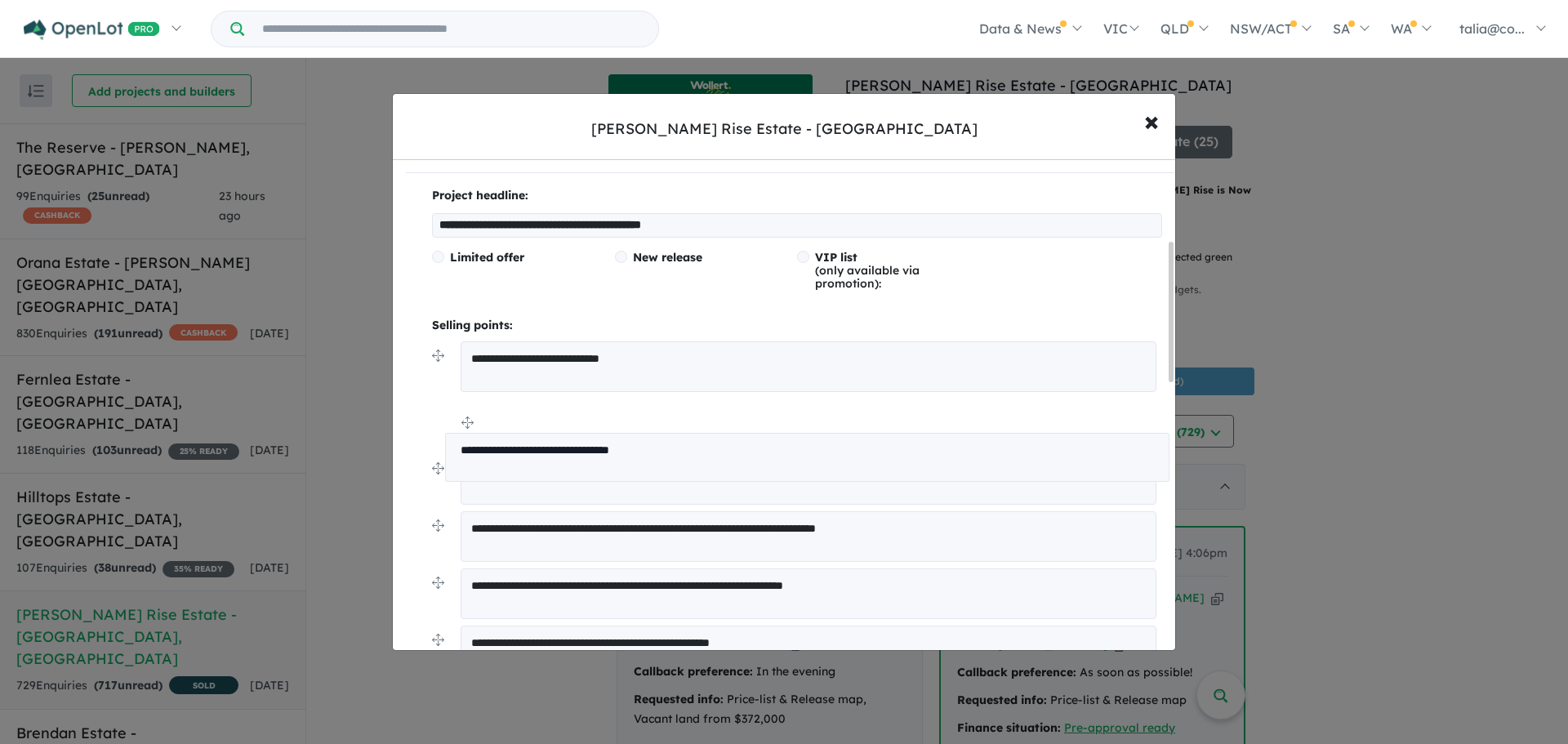
drag, startPoint x: 438, startPoint y: 441, endPoint x: 451, endPoint y: 428, distance: 18.4
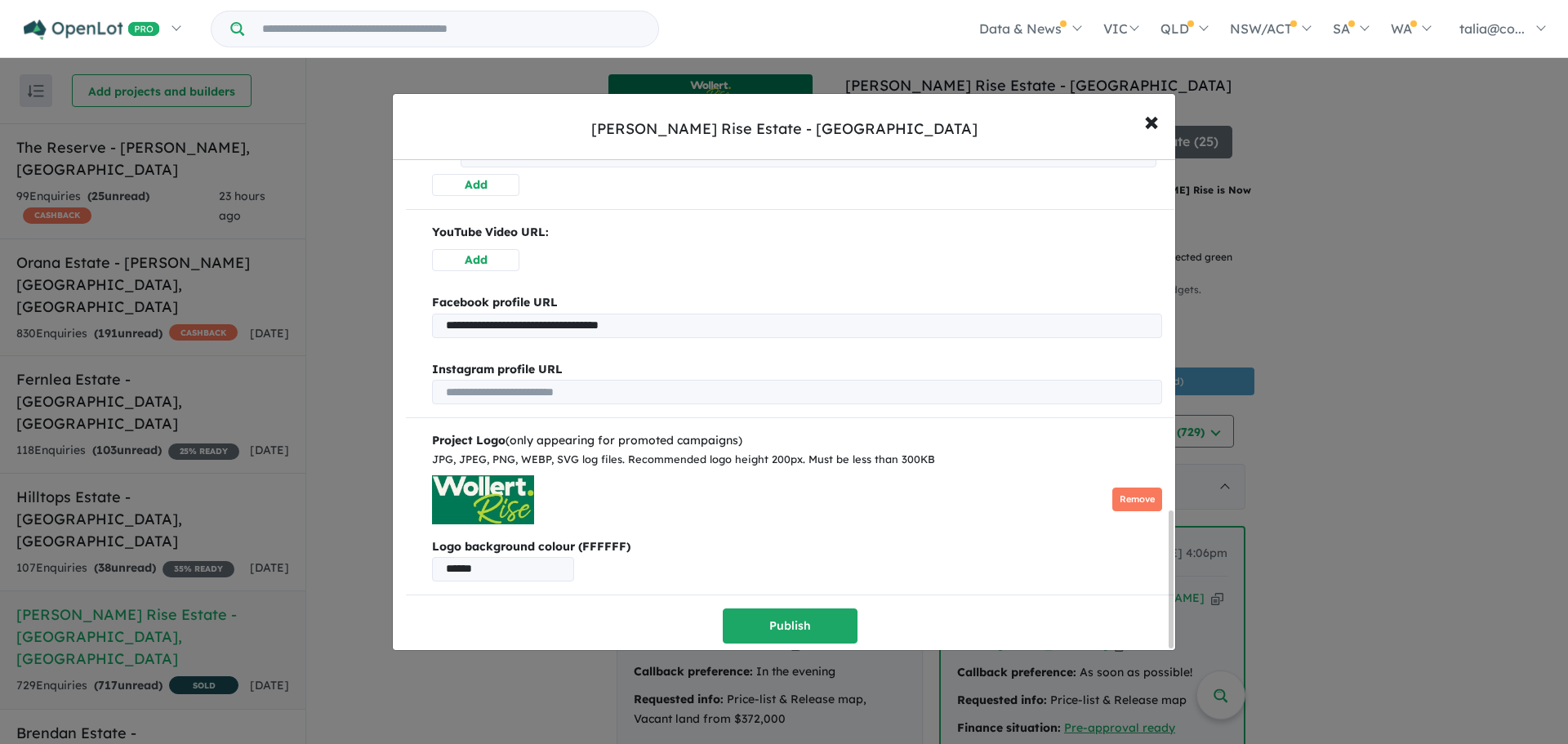
scroll to position [1257, 0]
click at [814, 609] on button "Publish" at bounding box center [791, 625] width 135 height 35
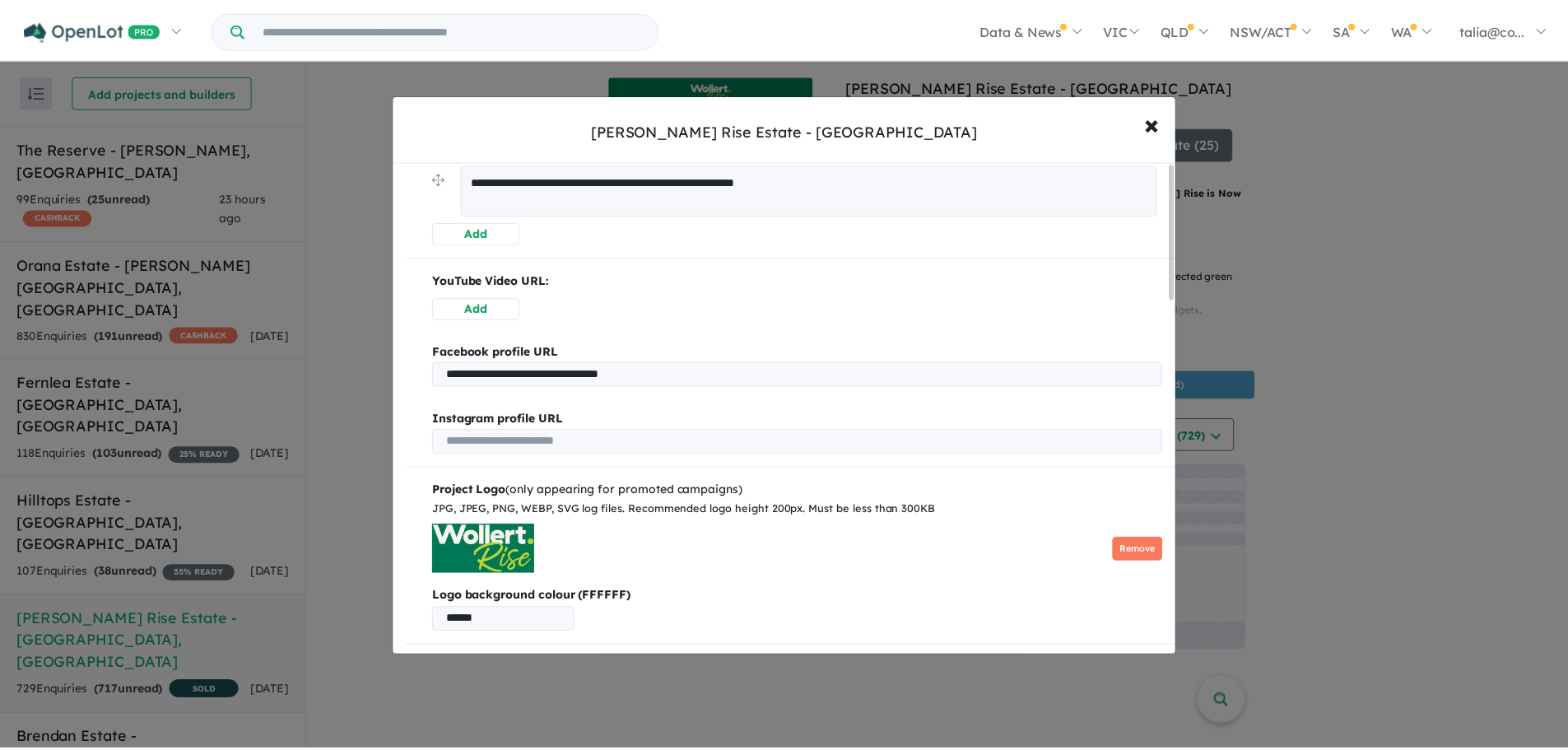
scroll to position [0, 0]
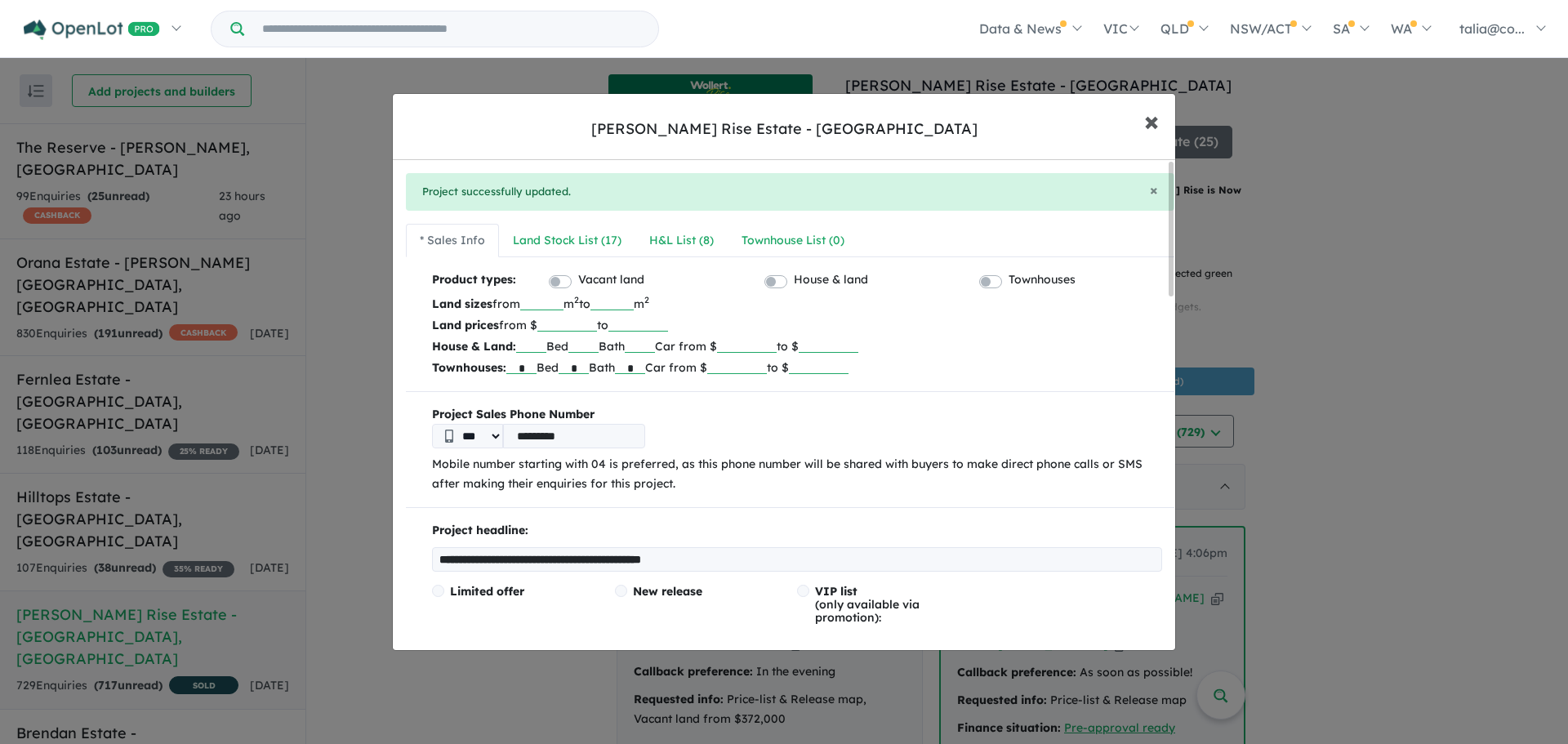
click at [1145, 112] on span "×" at bounding box center [1152, 120] width 15 height 35
